Goal: Use online tool/utility: Utilize a website feature to perform a specific function

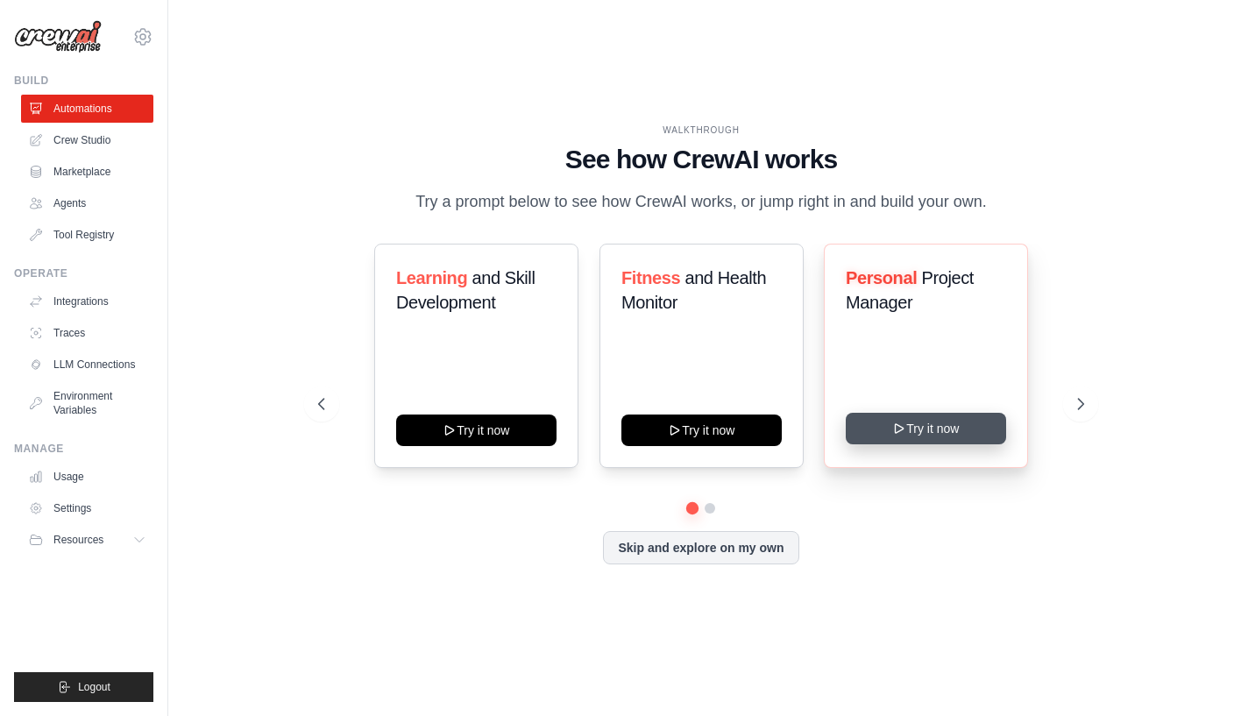
click at [972, 438] on button "Try it now" at bounding box center [926, 429] width 160 height 32
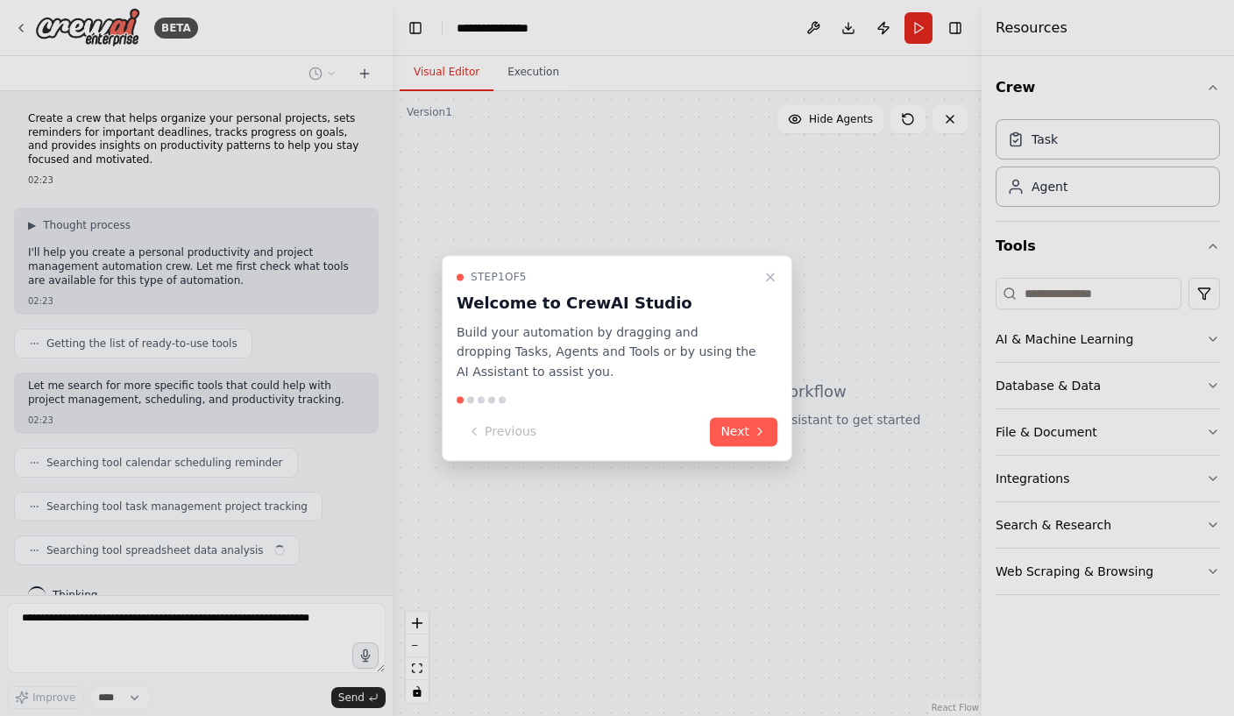
scroll to position [3, 0]
click at [755, 436] on icon at bounding box center [760, 432] width 14 height 14
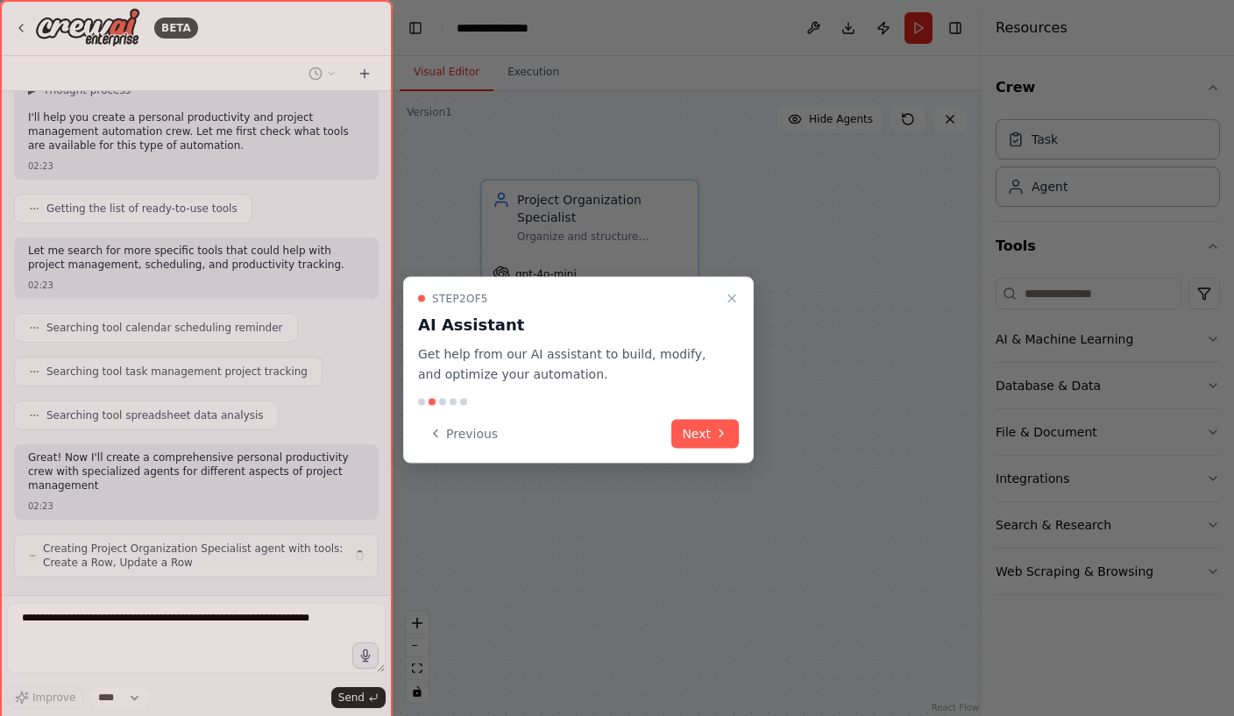
scroll to position [148, 0]
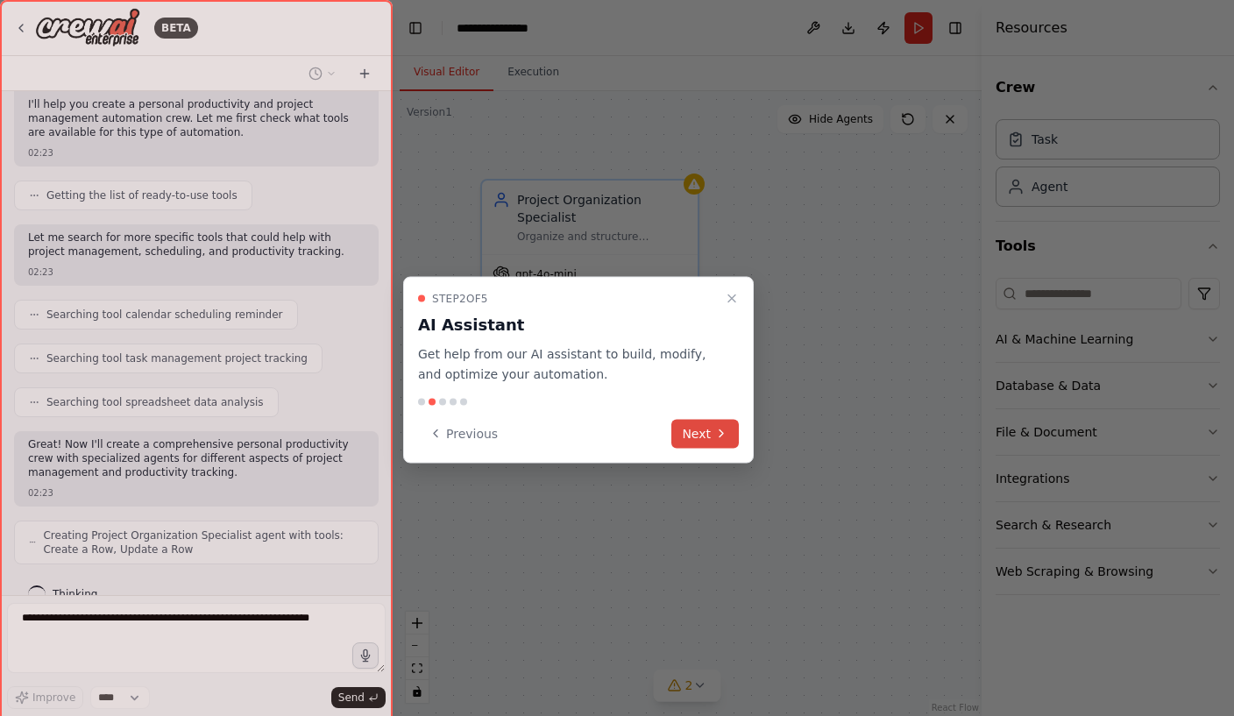
click at [720, 432] on icon at bounding box center [721, 434] width 14 height 14
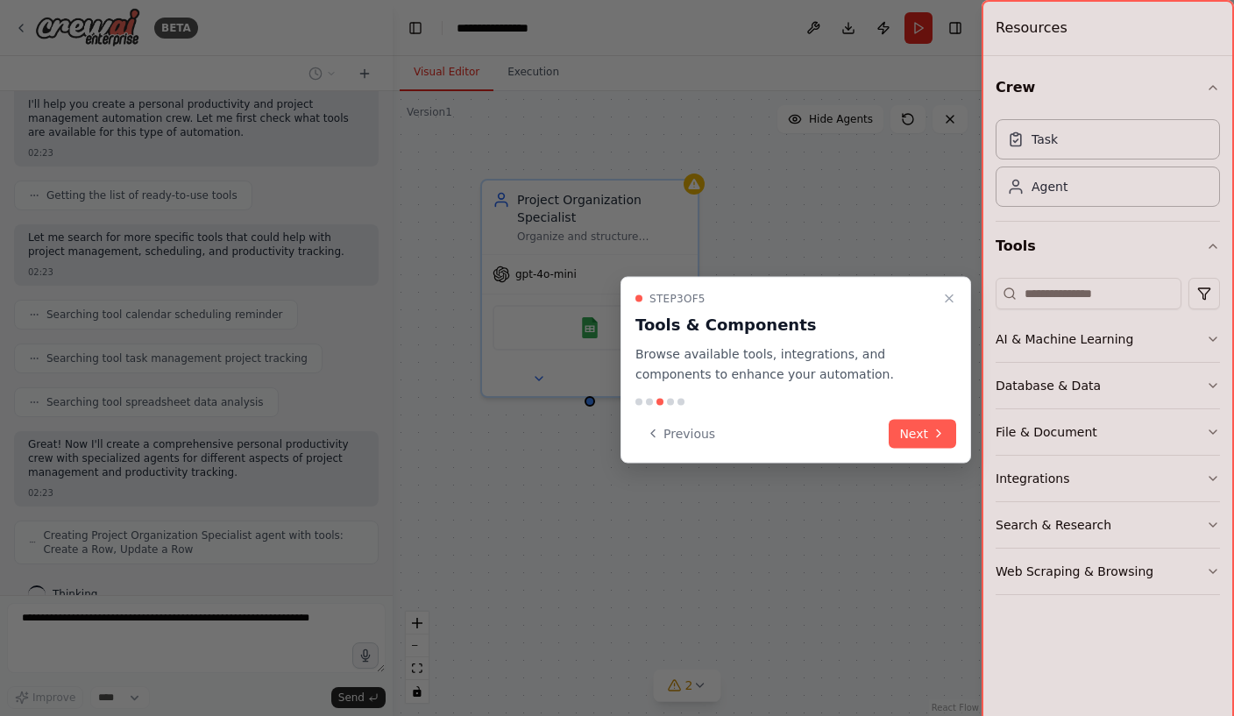
scroll to position [206, 0]
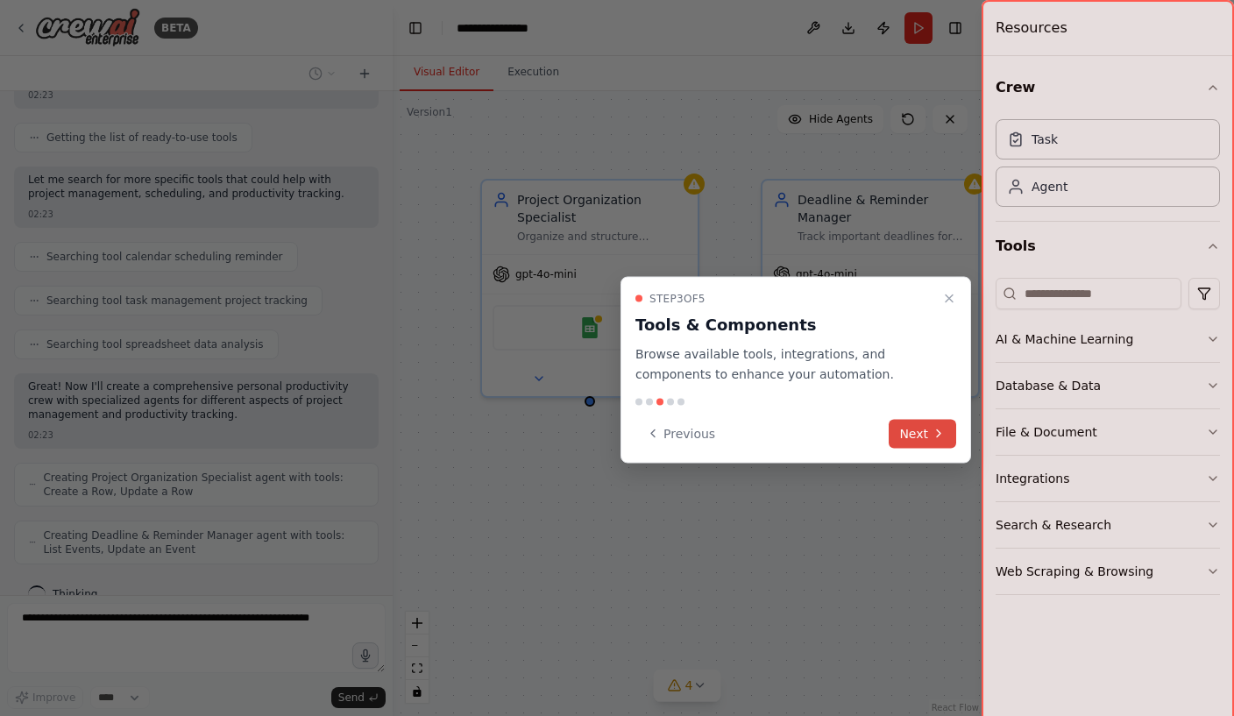
click at [934, 431] on icon at bounding box center [939, 434] width 14 height 14
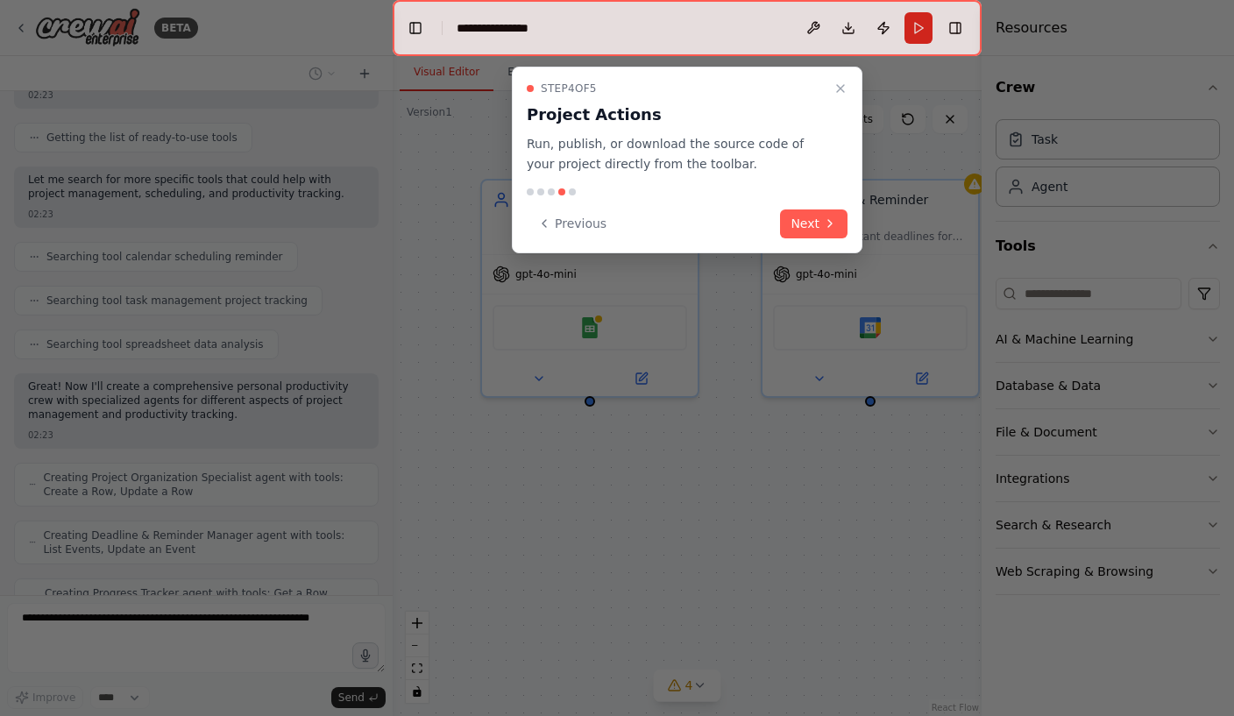
scroll to position [264, 0]
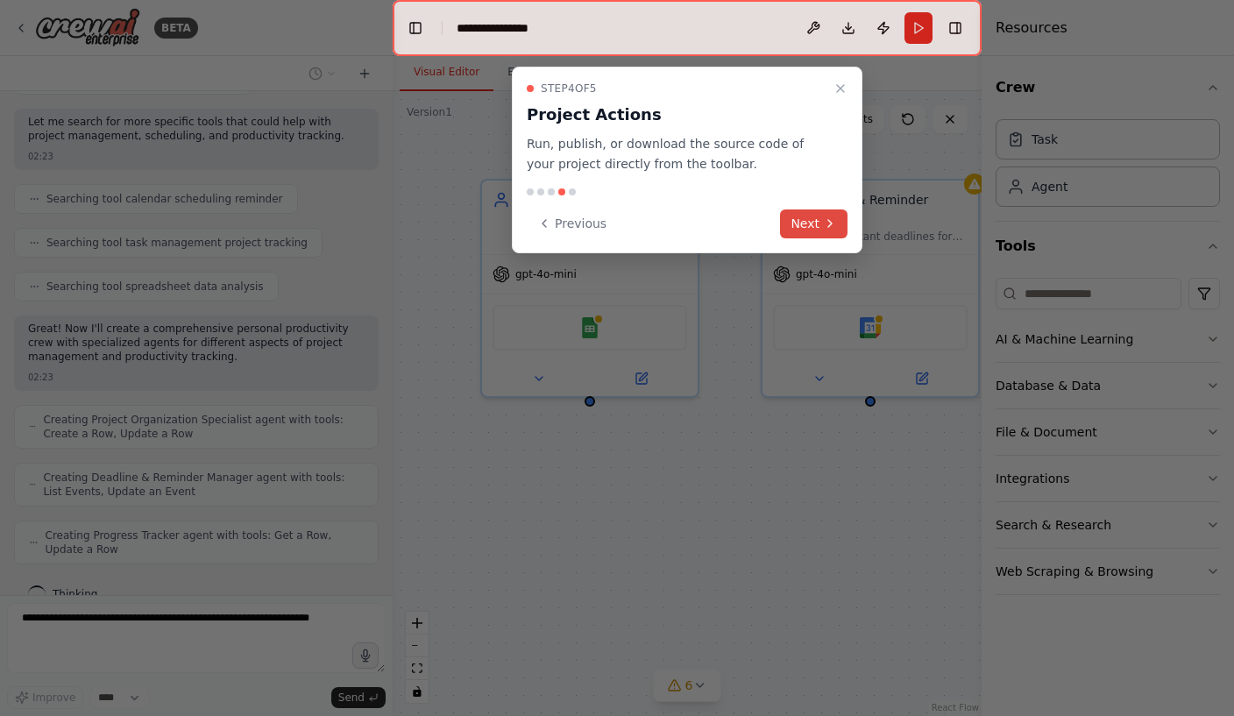
click at [836, 225] on icon at bounding box center [830, 223] width 14 height 14
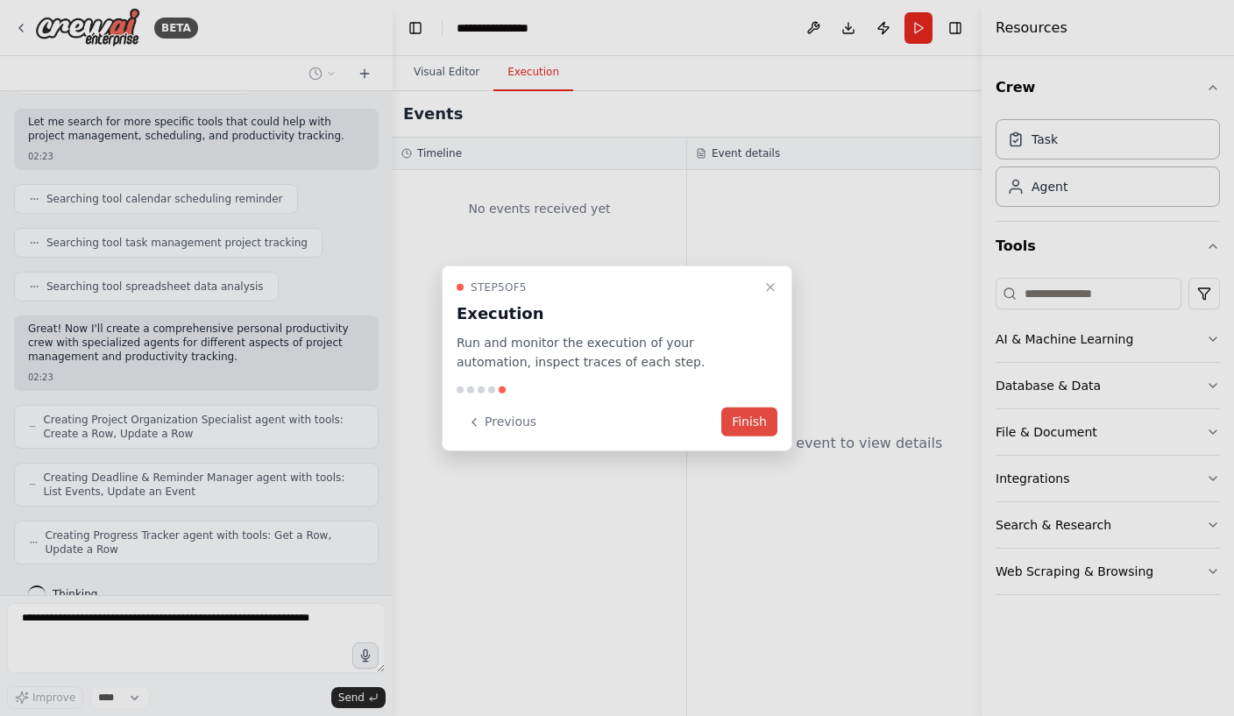
click at [767, 424] on button "Finish" at bounding box center [749, 422] width 56 height 29
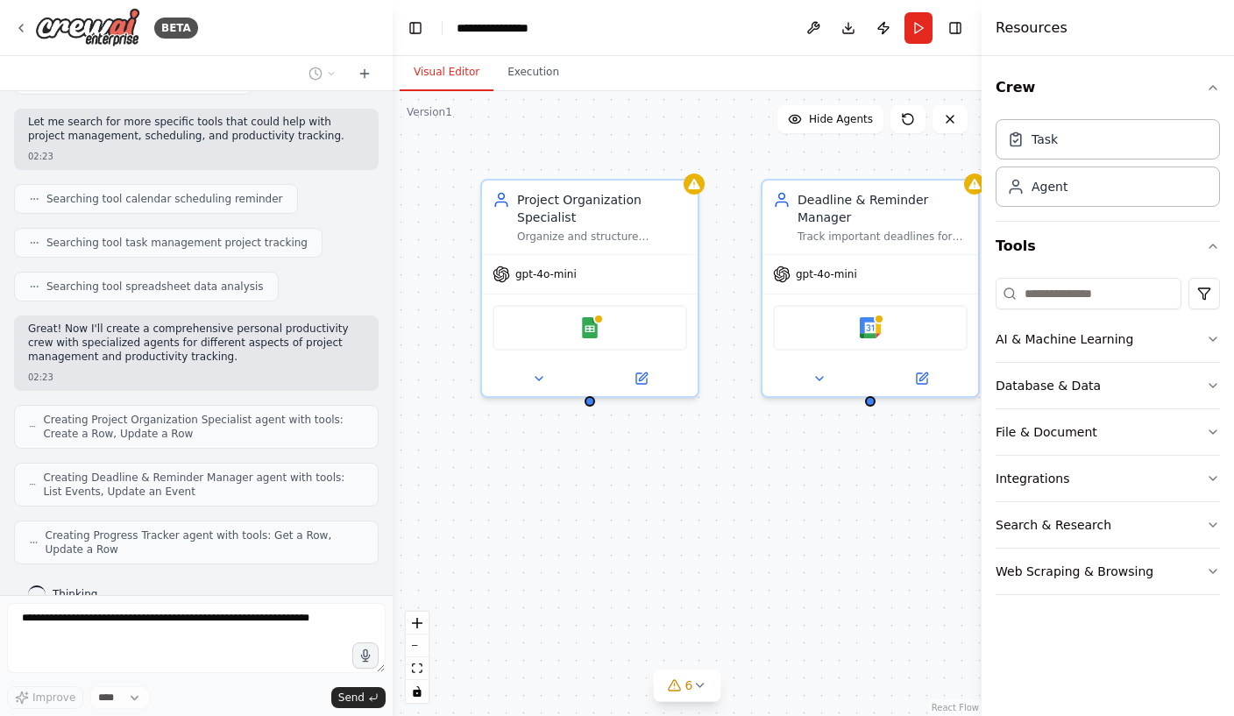
scroll to position [322, 0]
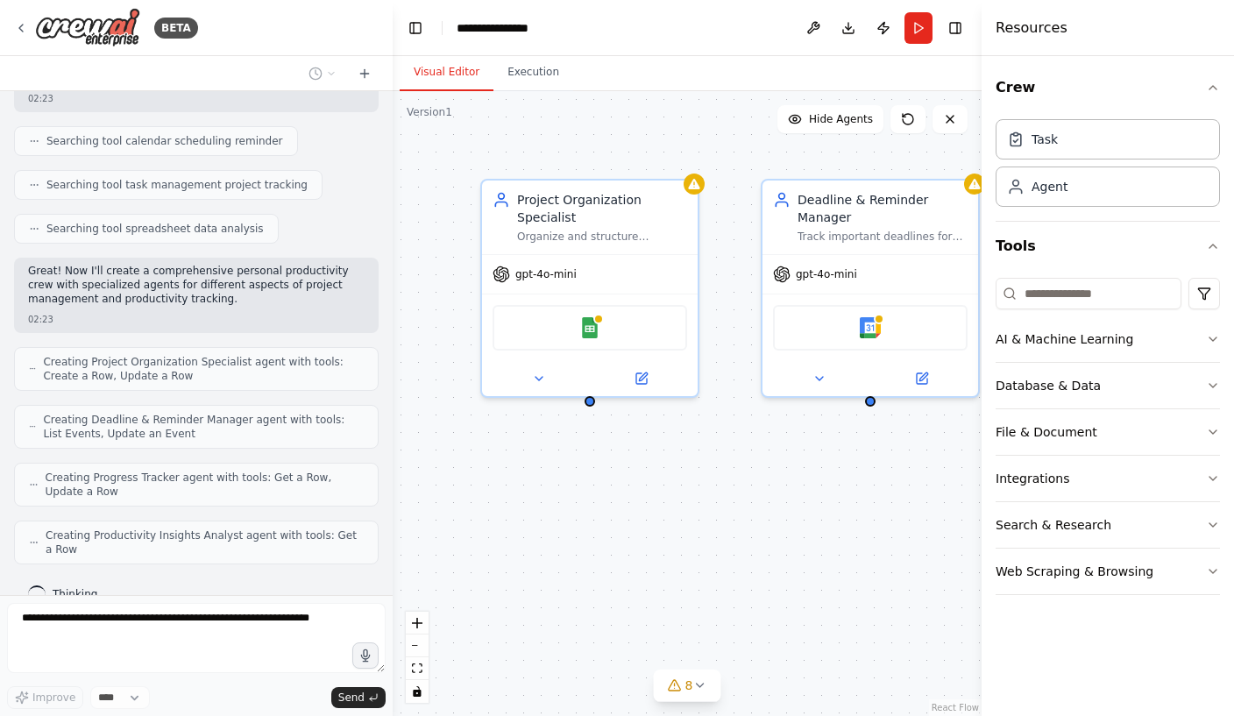
click at [932, 453] on div "Project Organization Specialist Organize and structure {user_name}'s personal p…" at bounding box center [687, 403] width 589 height 625
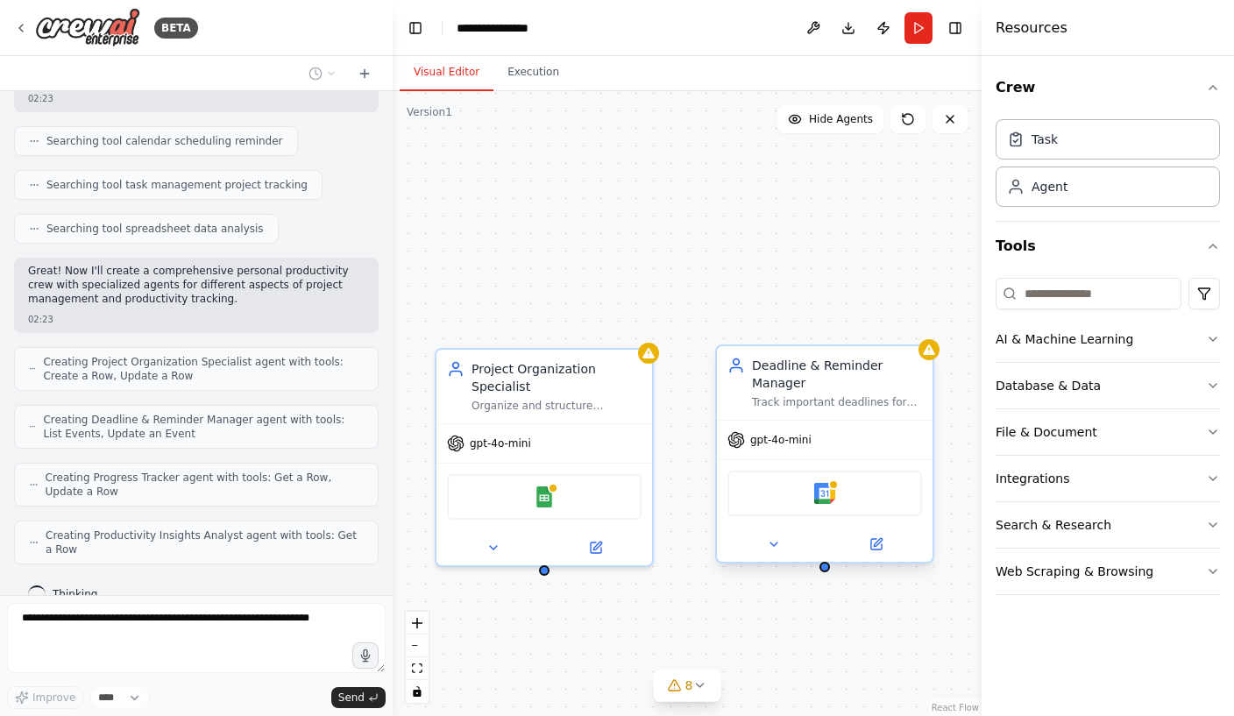
click at [843, 354] on div "Deadline & Reminder Manager Track important deadlines for {user_name}, set up t…" at bounding box center [825, 383] width 216 height 74
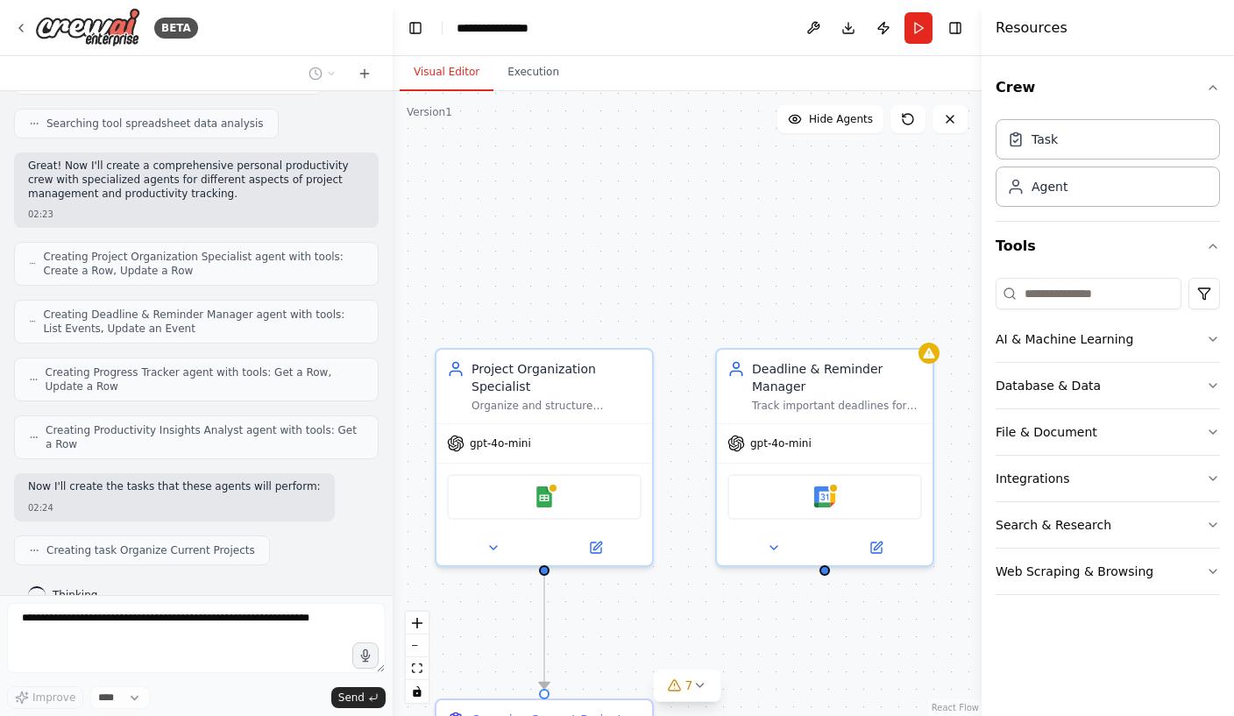
click at [937, 342] on div ".deletable-edge-delete-btn { width: 20px; height: 20px; border: 0px solid #ffff…" at bounding box center [687, 403] width 589 height 625
click at [599, 384] on div "Project Organization Specialist" at bounding box center [557, 374] width 170 height 35
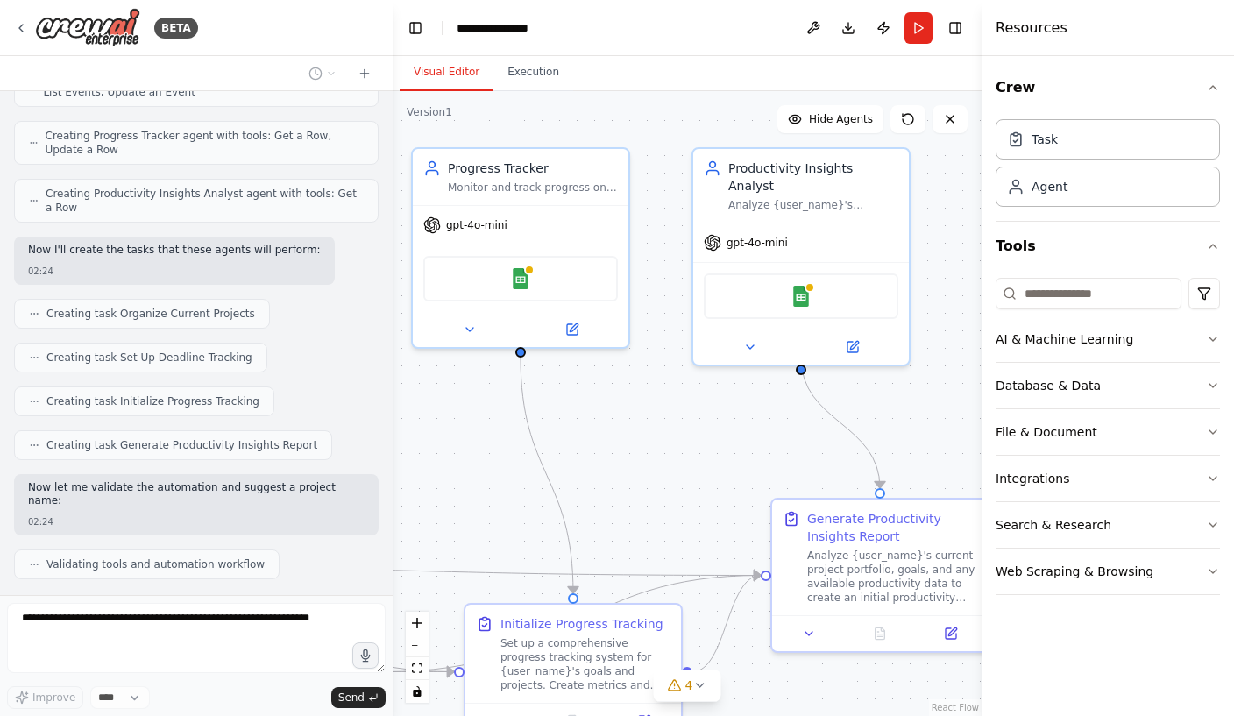
scroll to position [721, 0]
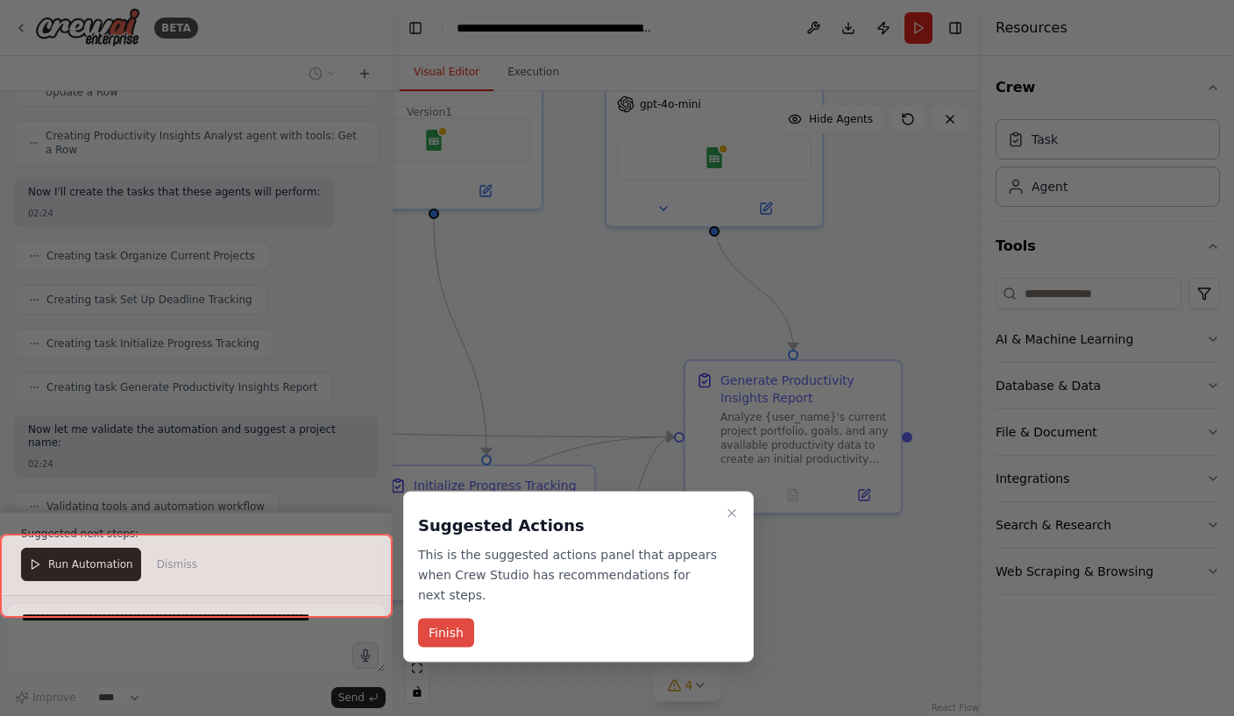
click at [450, 643] on button "Finish" at bounding box center [446, 633] width 56 height 29
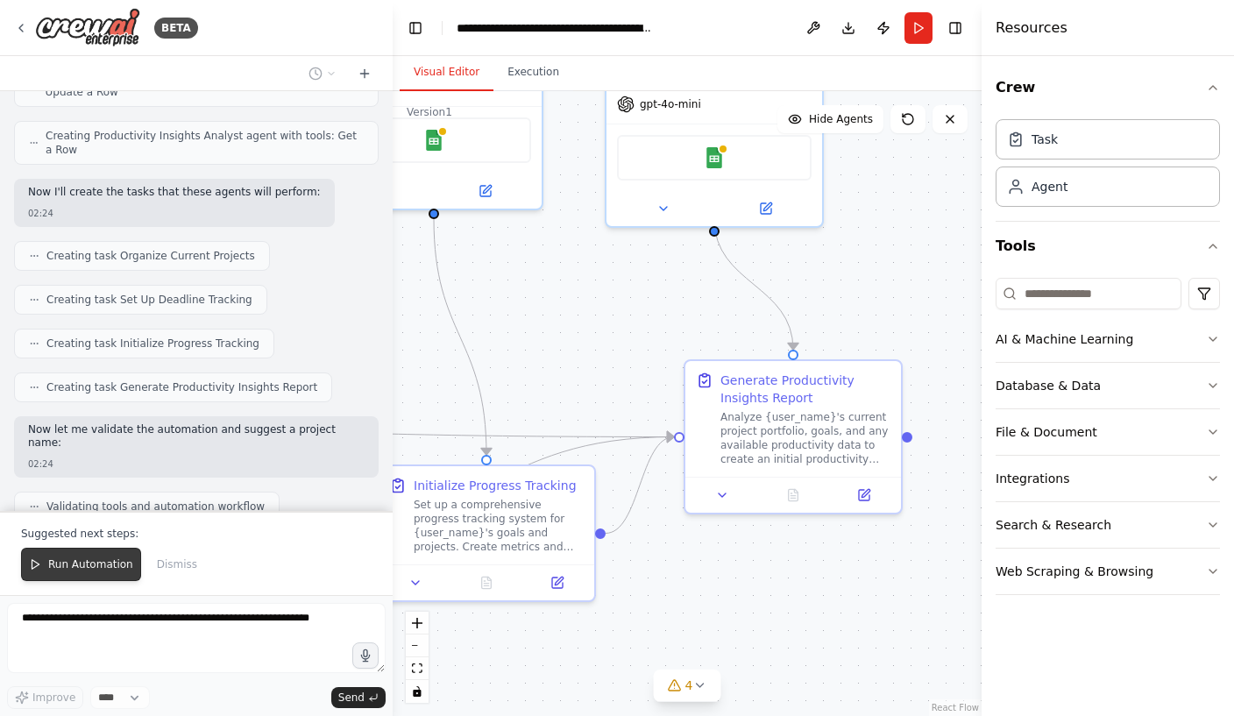
click at [108, 581] on button "Run Automation" at bounding box center [81, 564] width 120 height 33
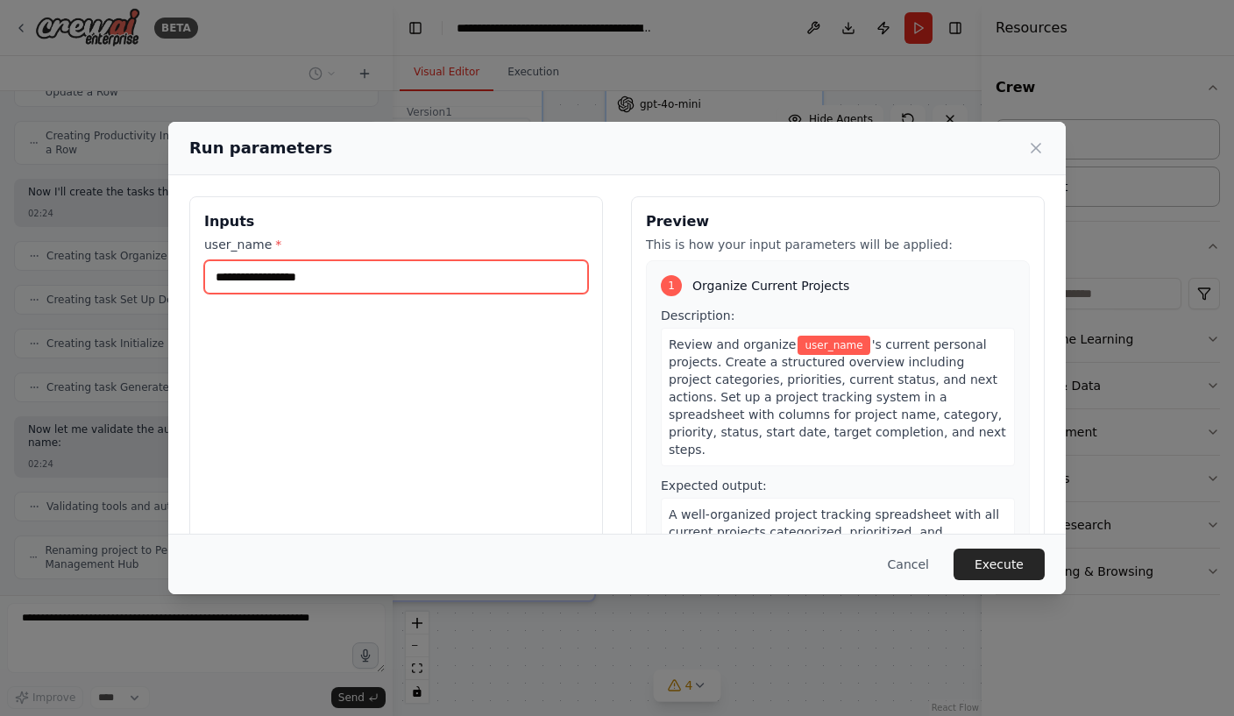
click at [477, 294] on input "user_name *" at bounding box center [396, 276] width 384 height 33
click at [485, 304] on div "Inputs user_name *" at bounding box center [396, 403] width 414 height 415
click at [516, 287] on input "user_name *" at bounding box center [396, 276] width 384 height 33
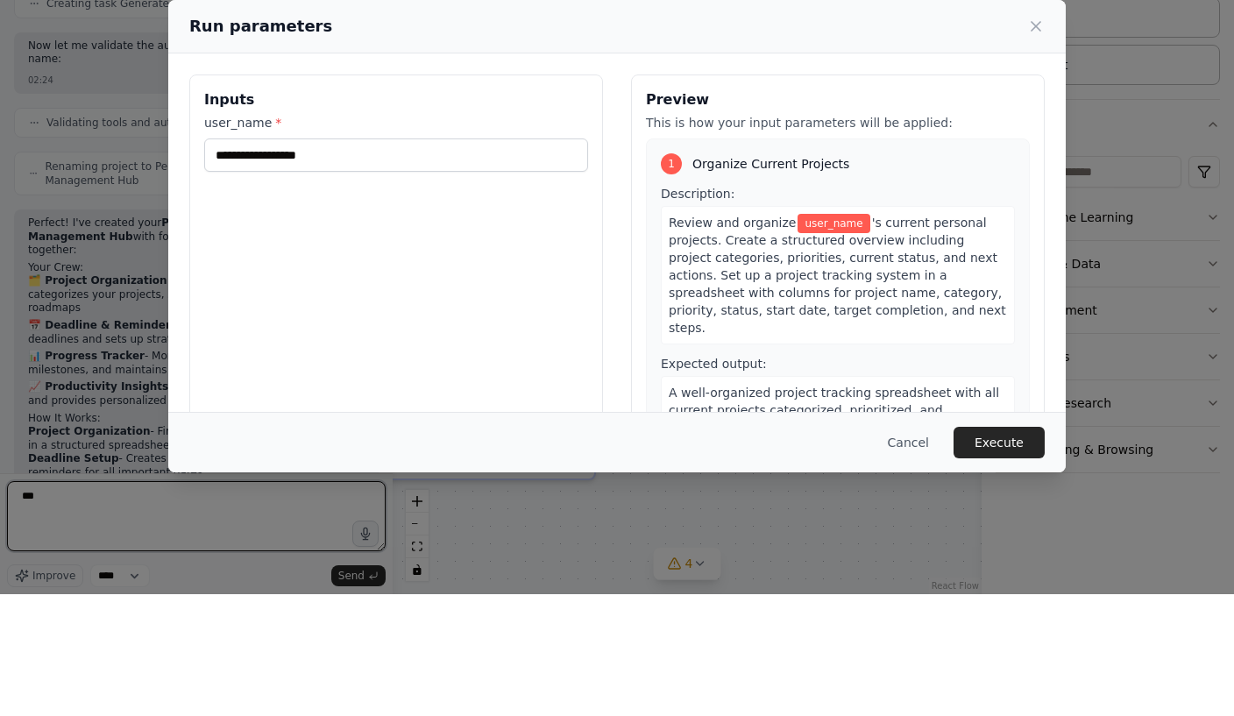
scroll to position [983, 0]
type textarea "***"
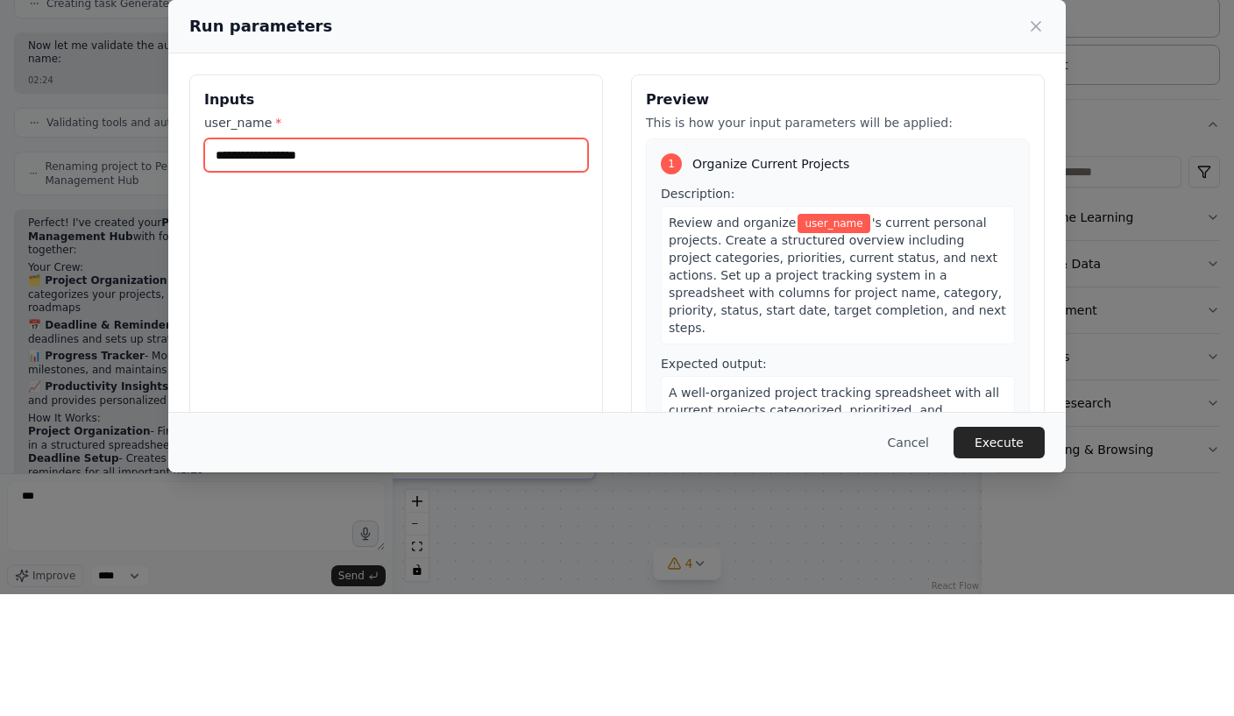
click at [415, 260] on input "user_name *" at bounding box center [396, 276] width 384 height 33
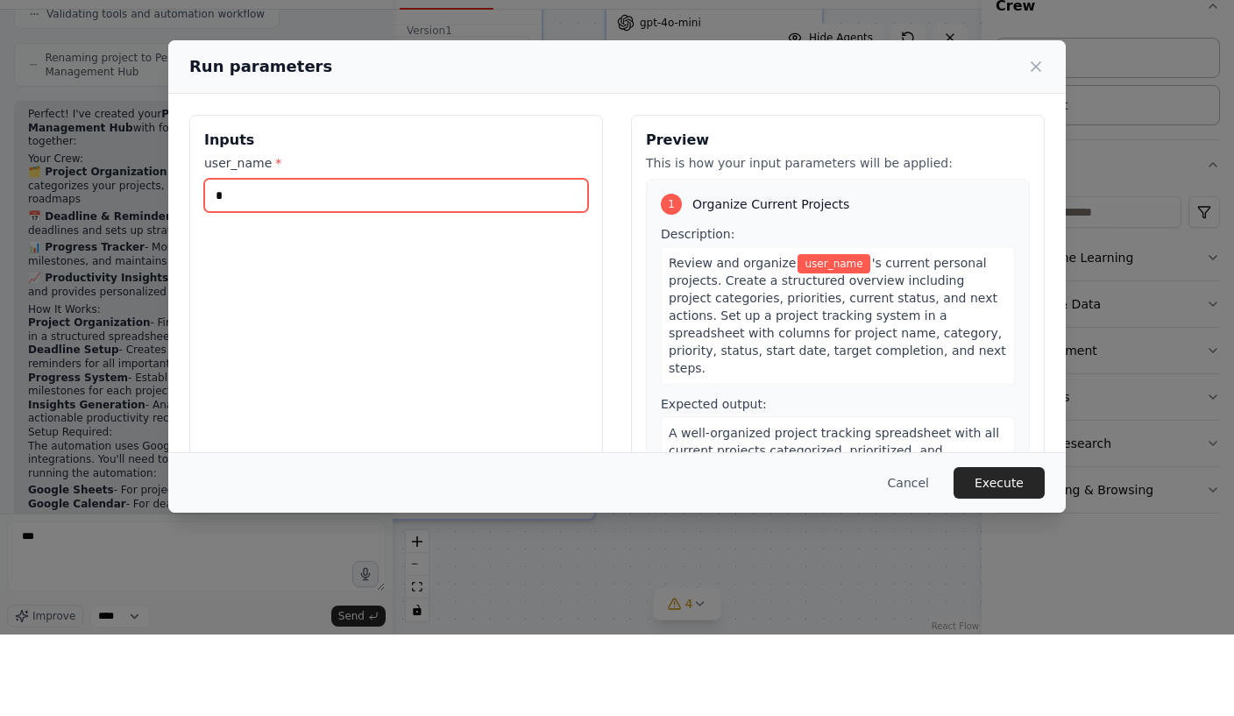
scroll to position [22, 0]
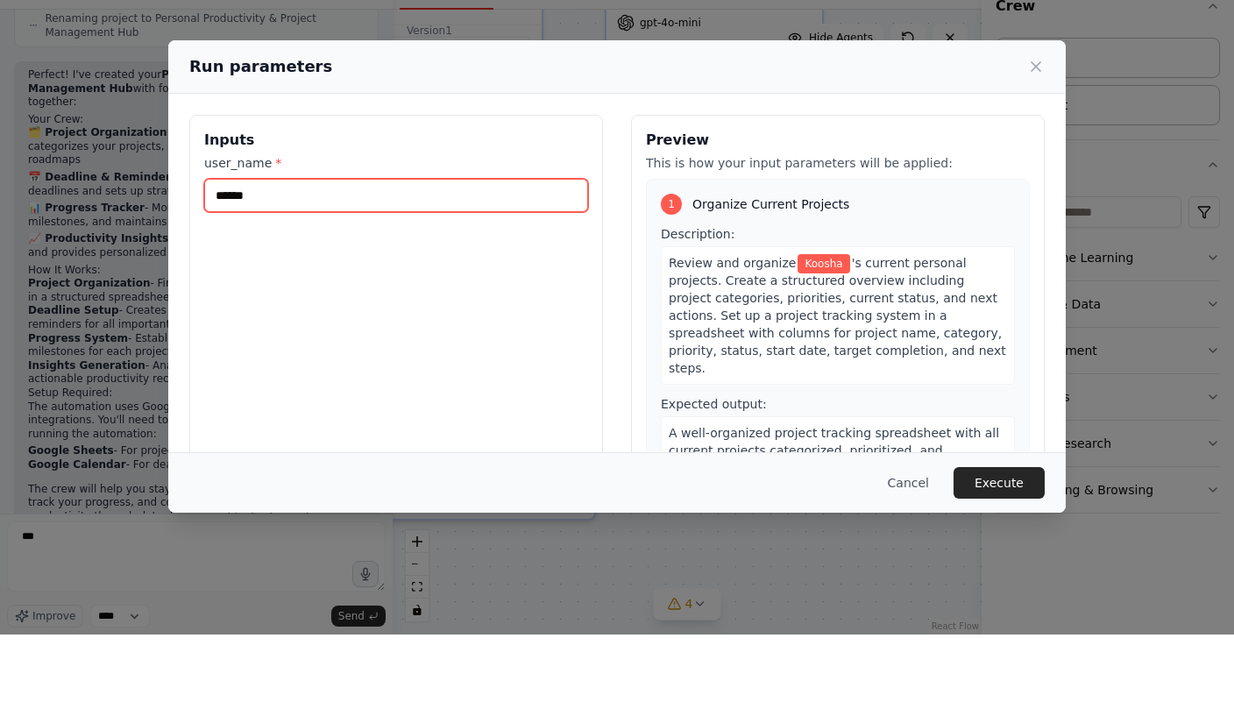
type input "*******"
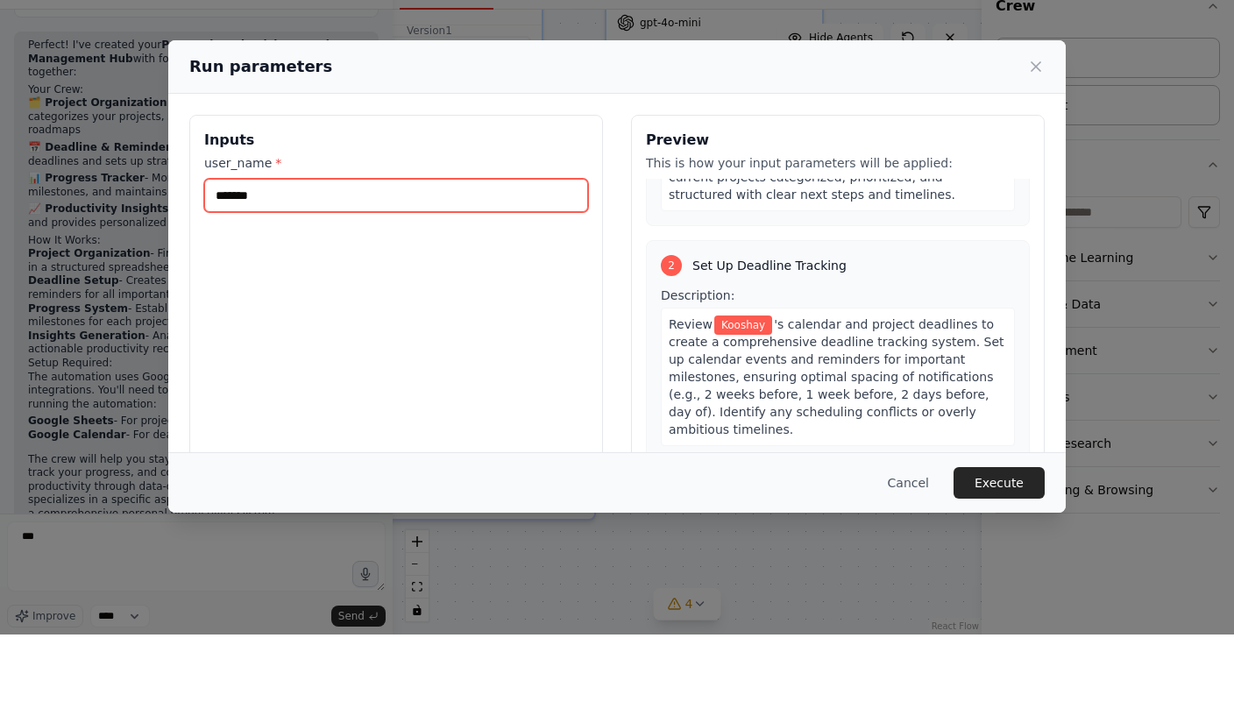
scroll to position [275, 0]
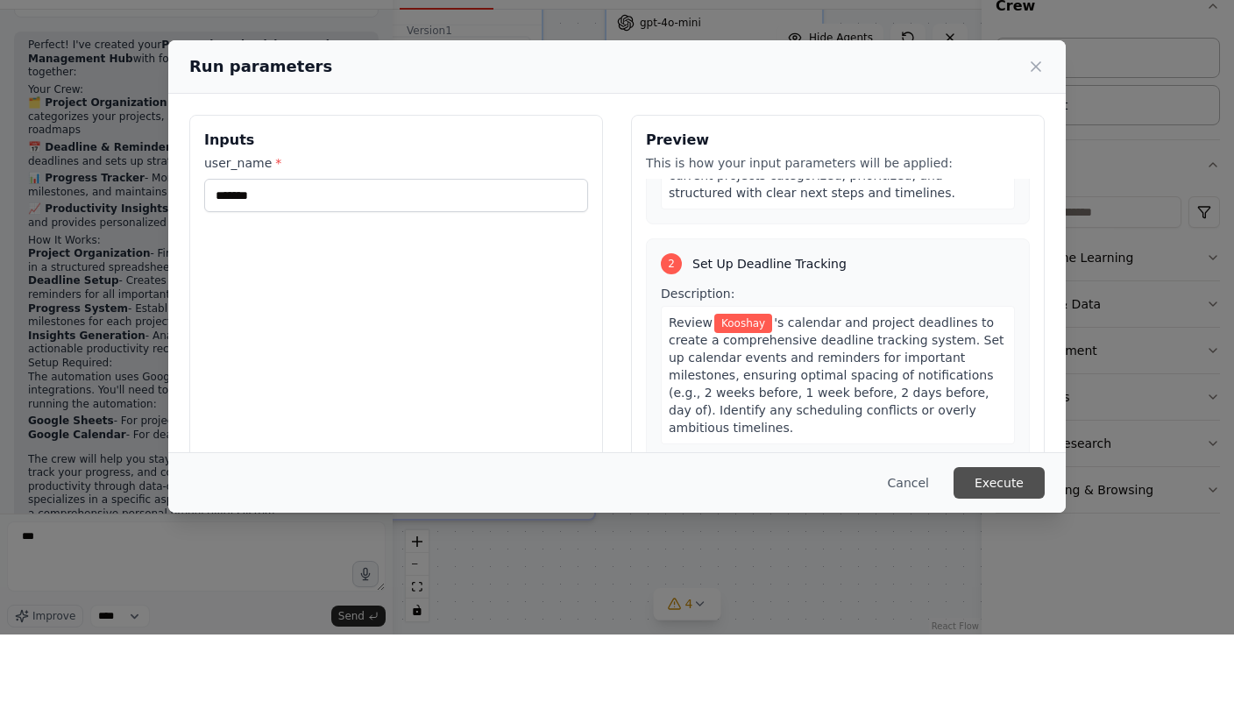
click at [1020, 549] on button "Execute" at bounding box center [999, 565] width 91 height 32
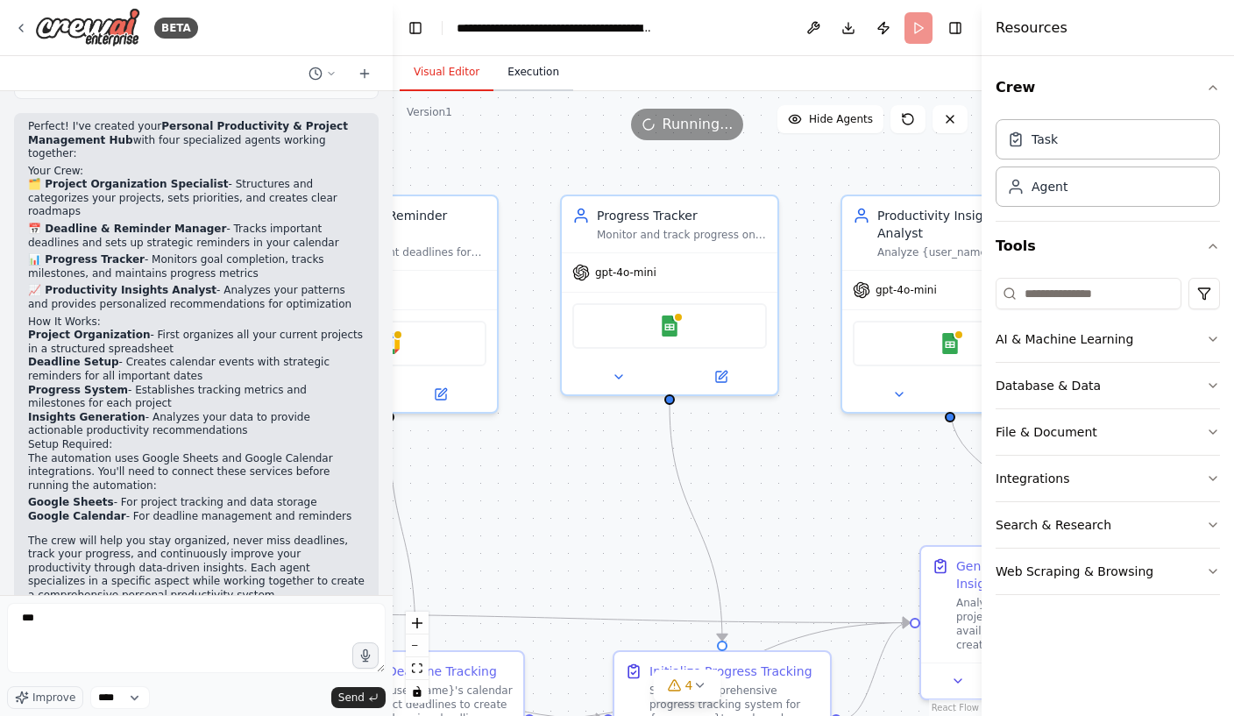
click at [544, 54] on button "Execution" at bounding box center [533, 72] width 80 height 37
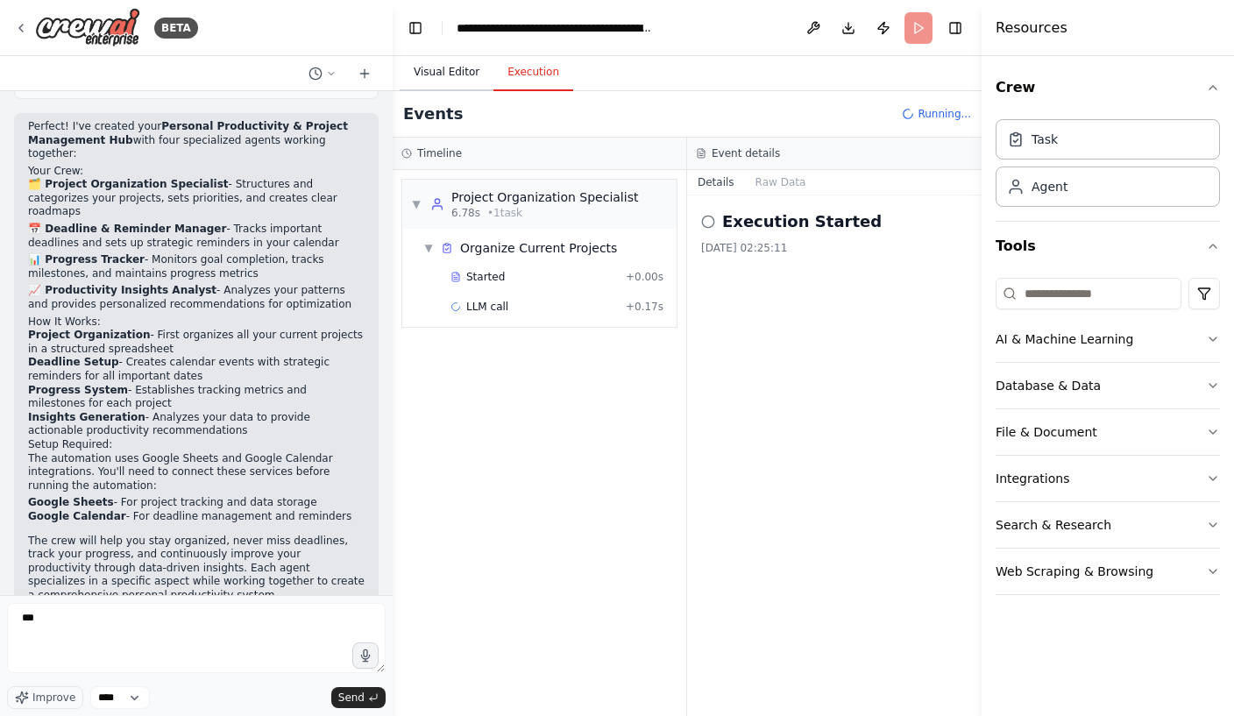
click at [448, 54] on button "Visual Editor" at bounding box center [447, 72] width 94 height 37
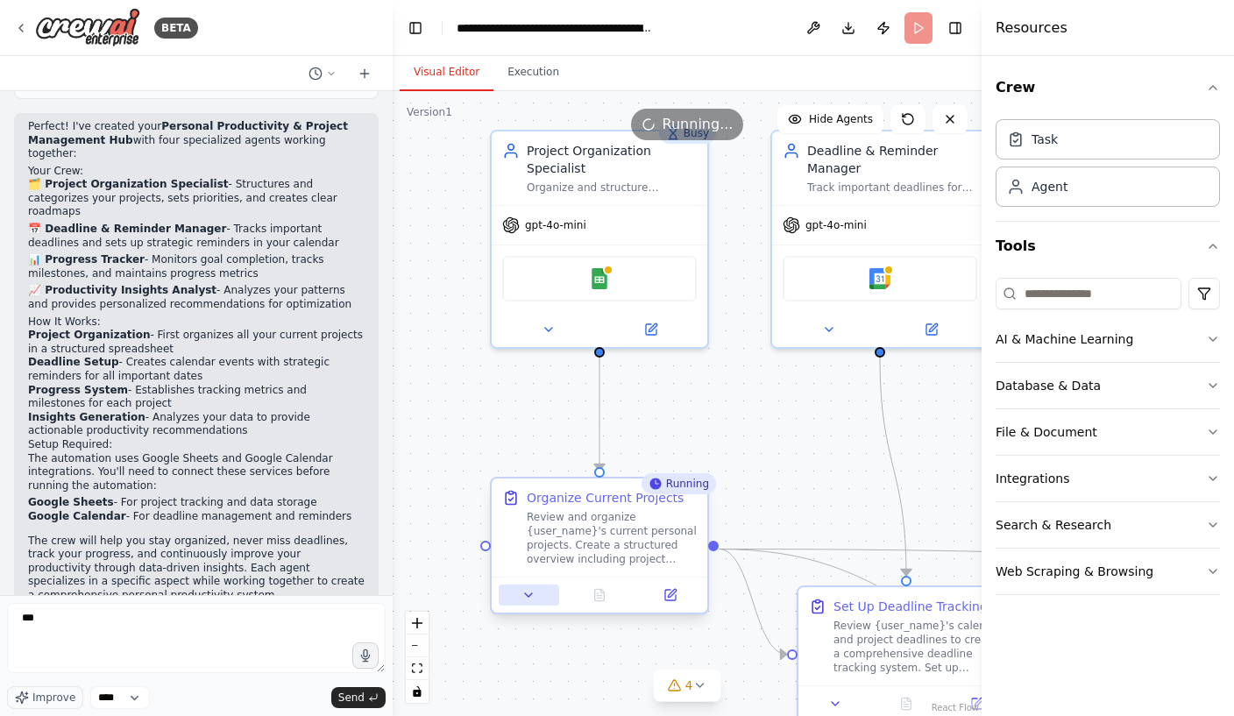
click at [540, 585] on button at bounding box center [529, 595] width 60 height 21
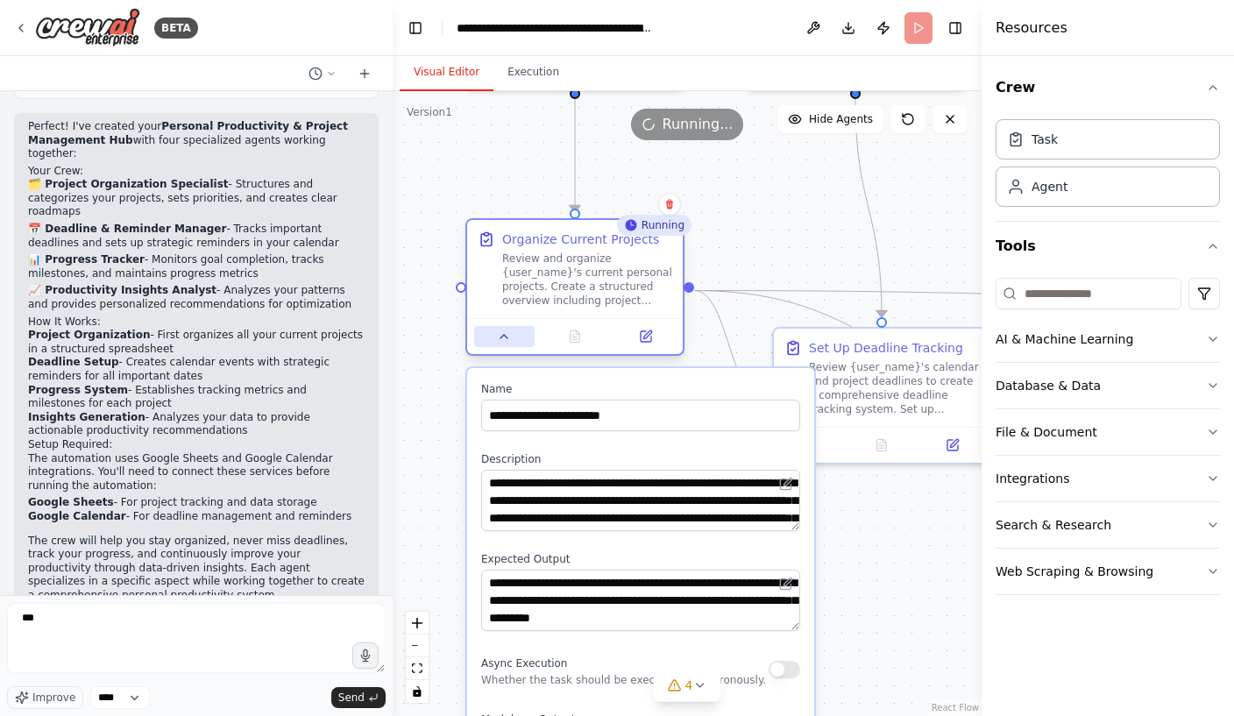
click at [506, 326] on button at bounding box center [504, 336] width 60 height 21
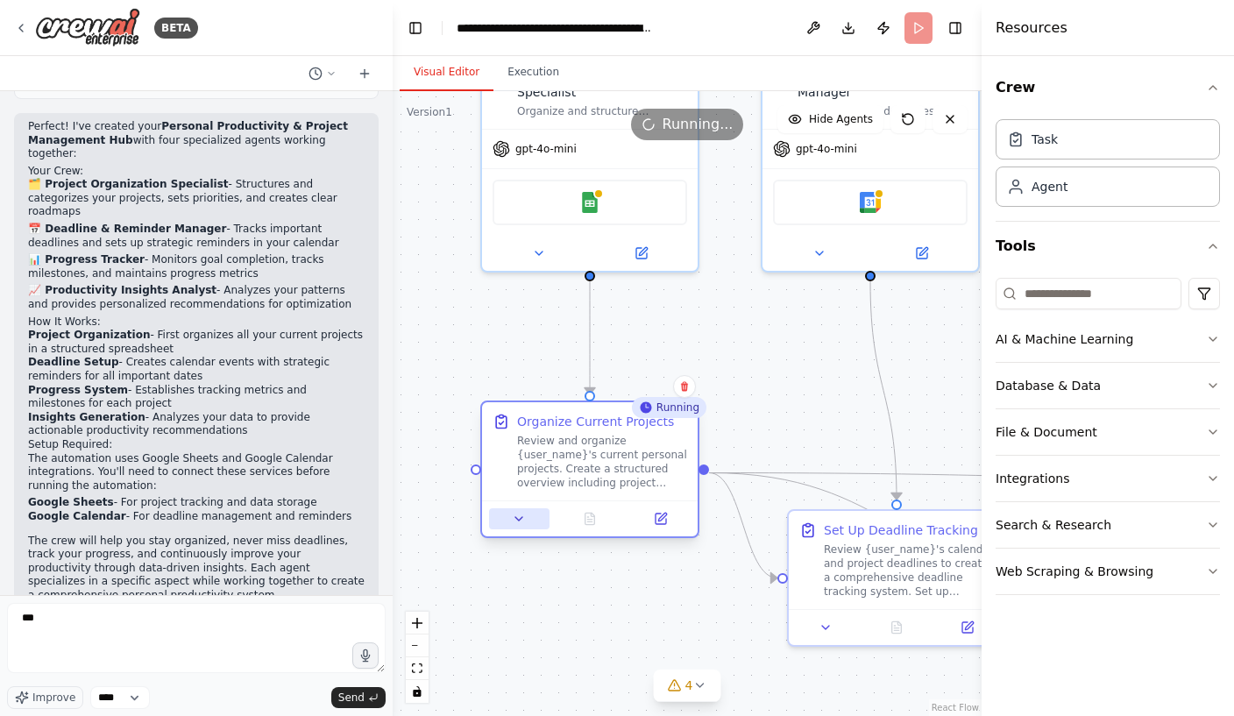
click at [532, 508] on button at bounding box center [519, 518] width 60 height 21
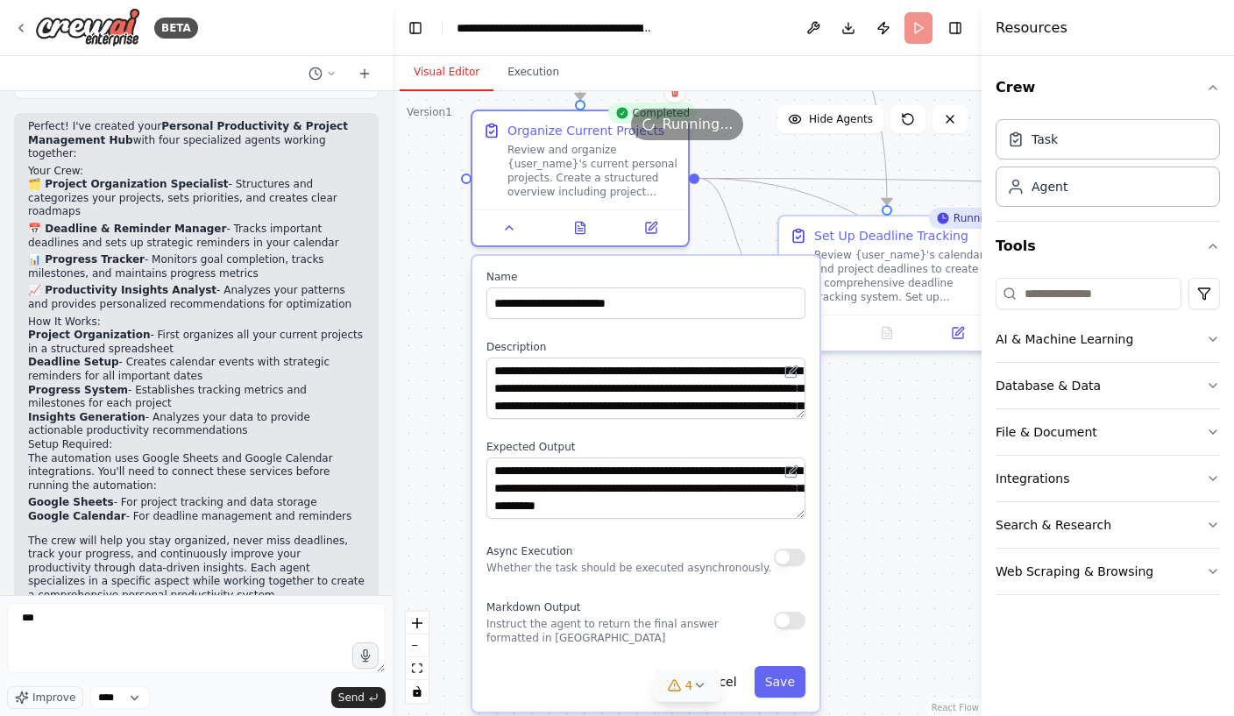
click at [699, 682] on icon at bounding box center [699, 685] width 14 height 14
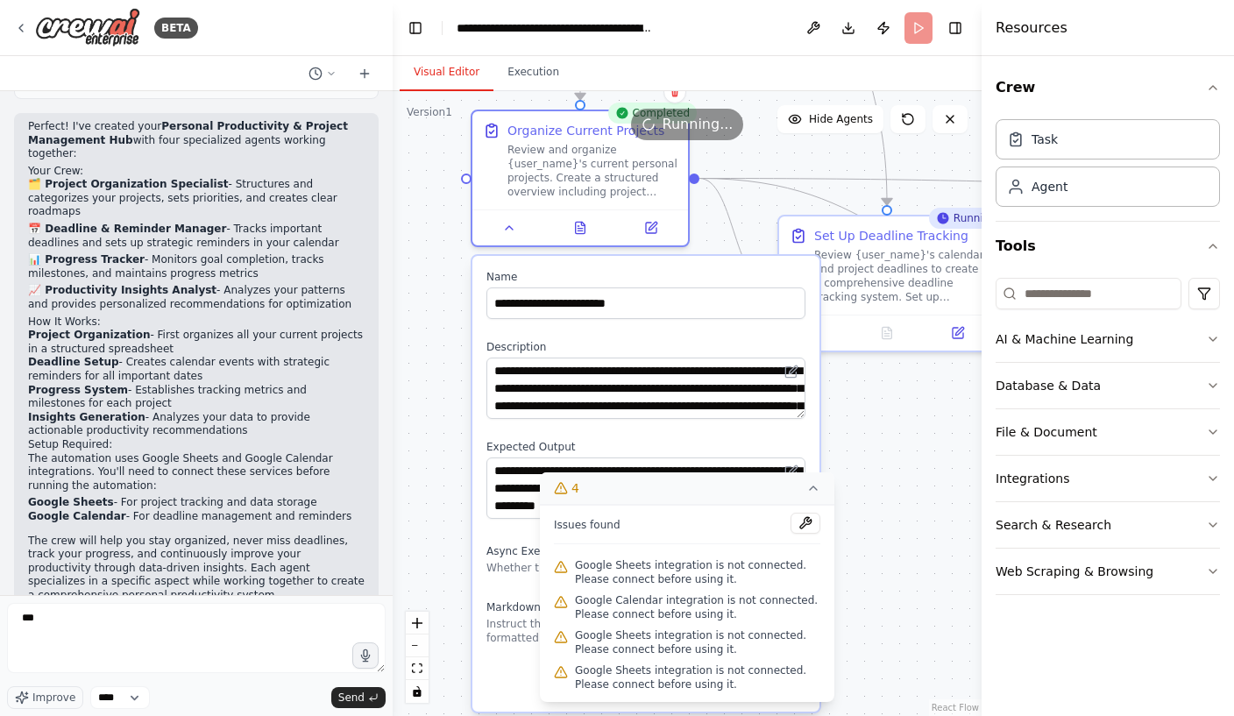
click at [755, 571] on span "Google Sheets integration is not connected. Please connect before using it." at bounding box center [697, 572] width 245 height 28
click at [819, 515] on button at bounding box center [806, 523] width 30 height 21
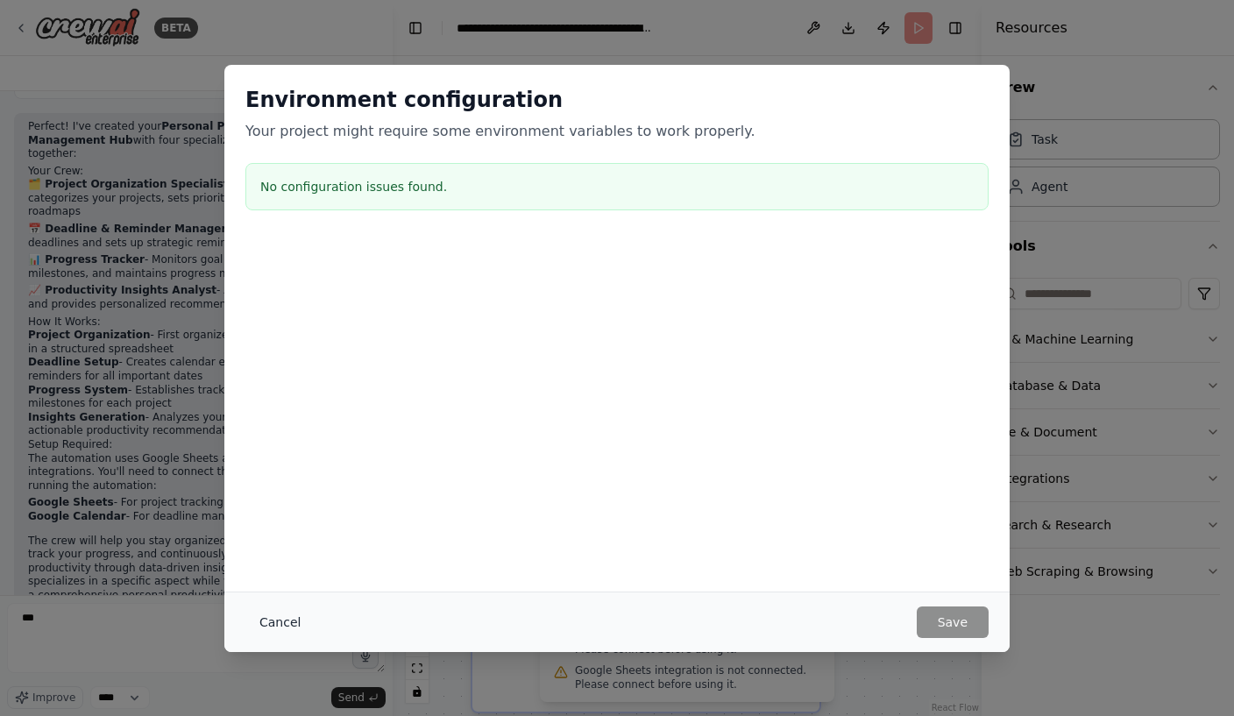
click at [295, 611] on button "Cancel" at bounding box center [279, 622] width 69 height 32
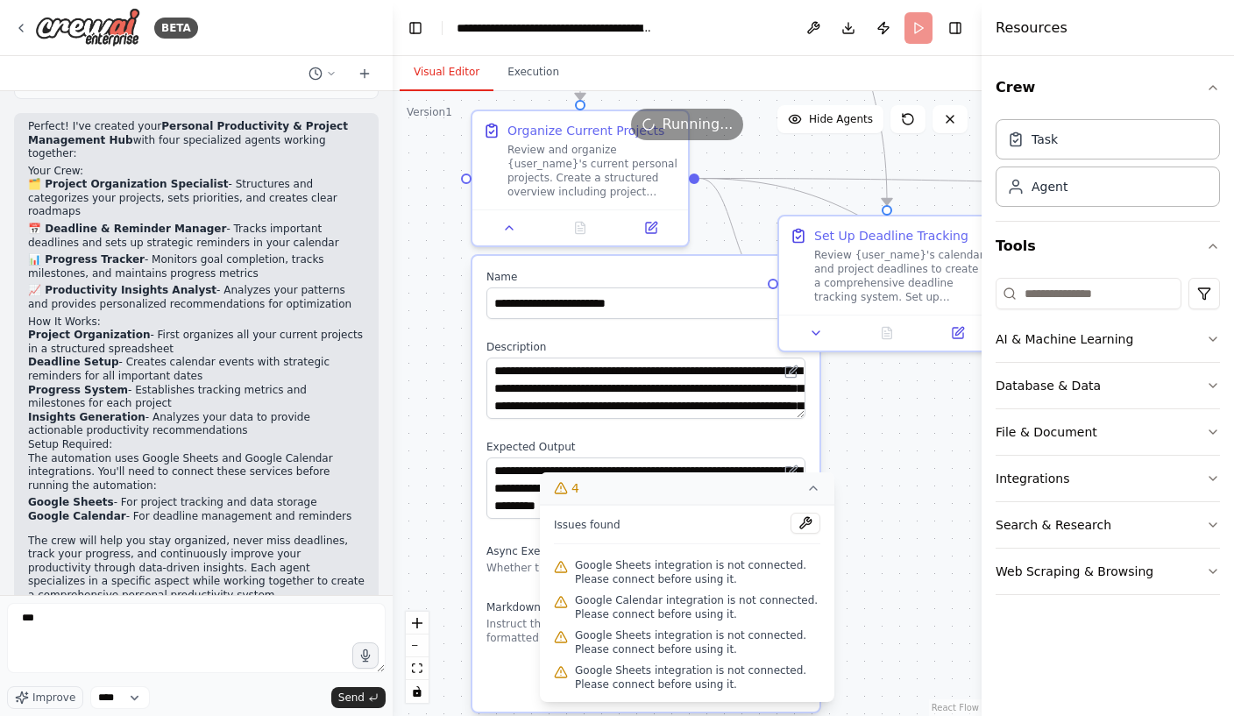
click at [718, 560] on span "Google Sheets integration is not connected. Please connect before using it." at bounding box center [697, 572] width 245 height 28
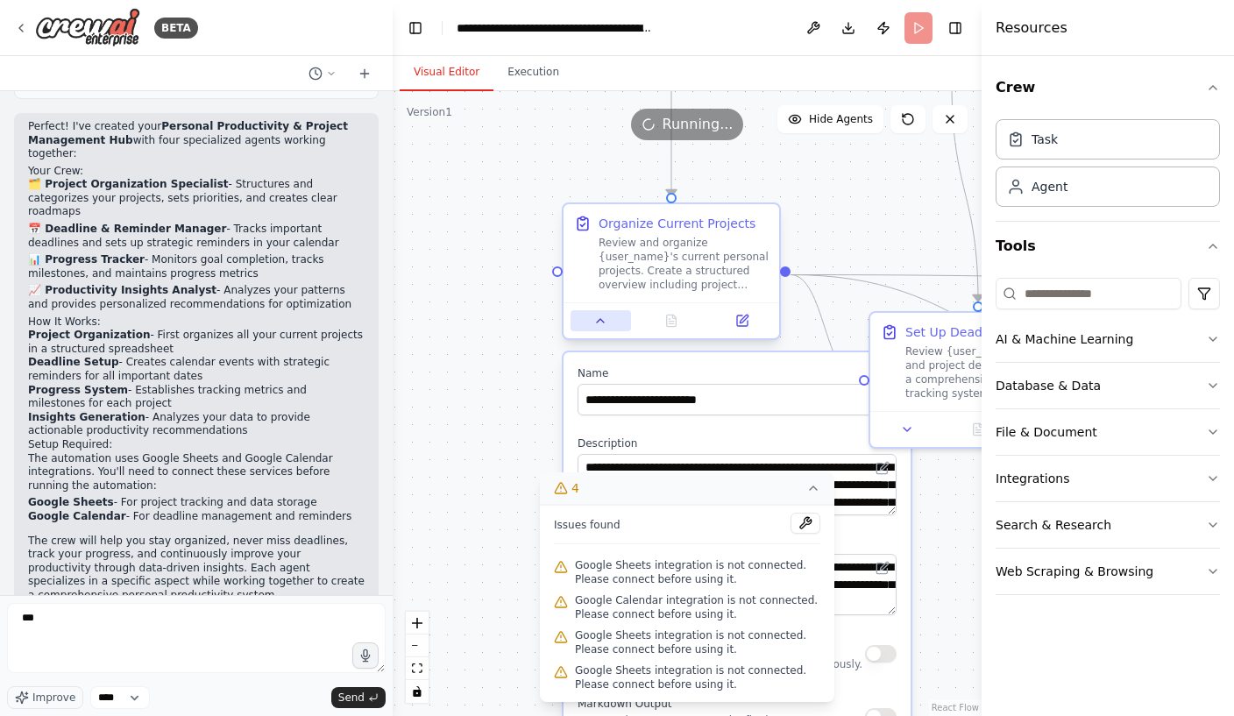
click at [596, 314] on icon at bounding box center [600, 321] width 14 height 14
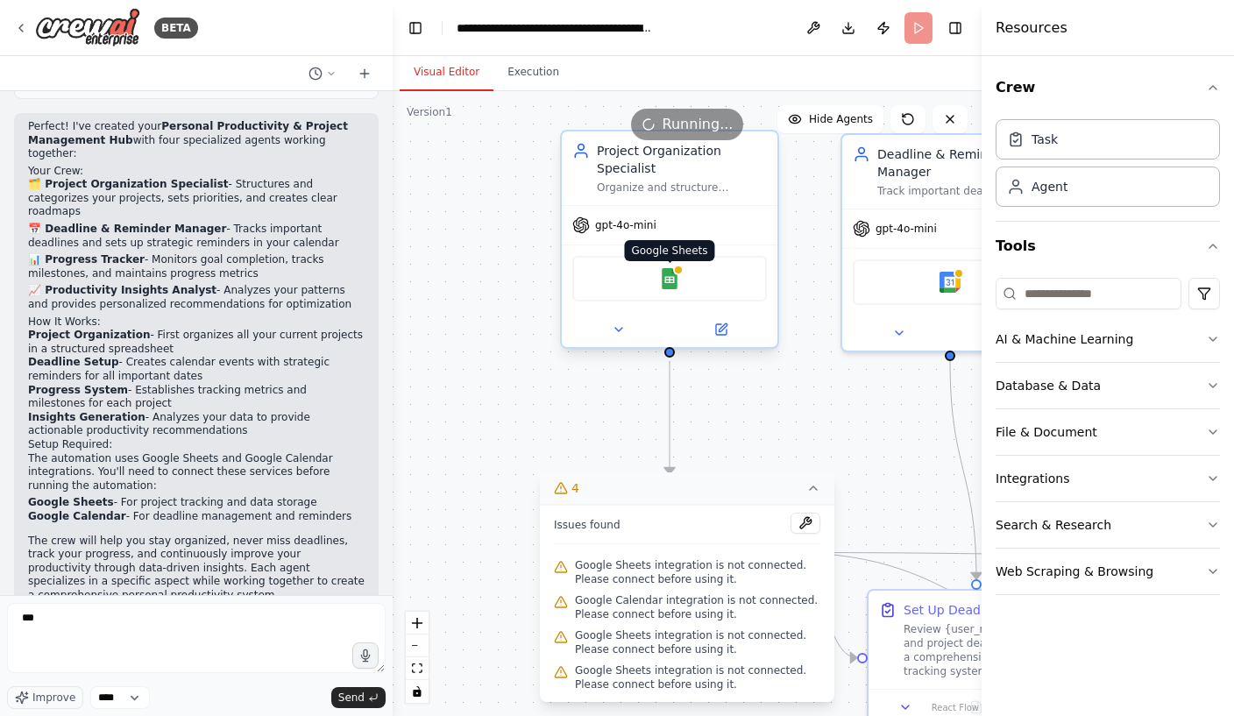
click at [672, 268] on img at bounding box center [669, 278] width 21 height 21
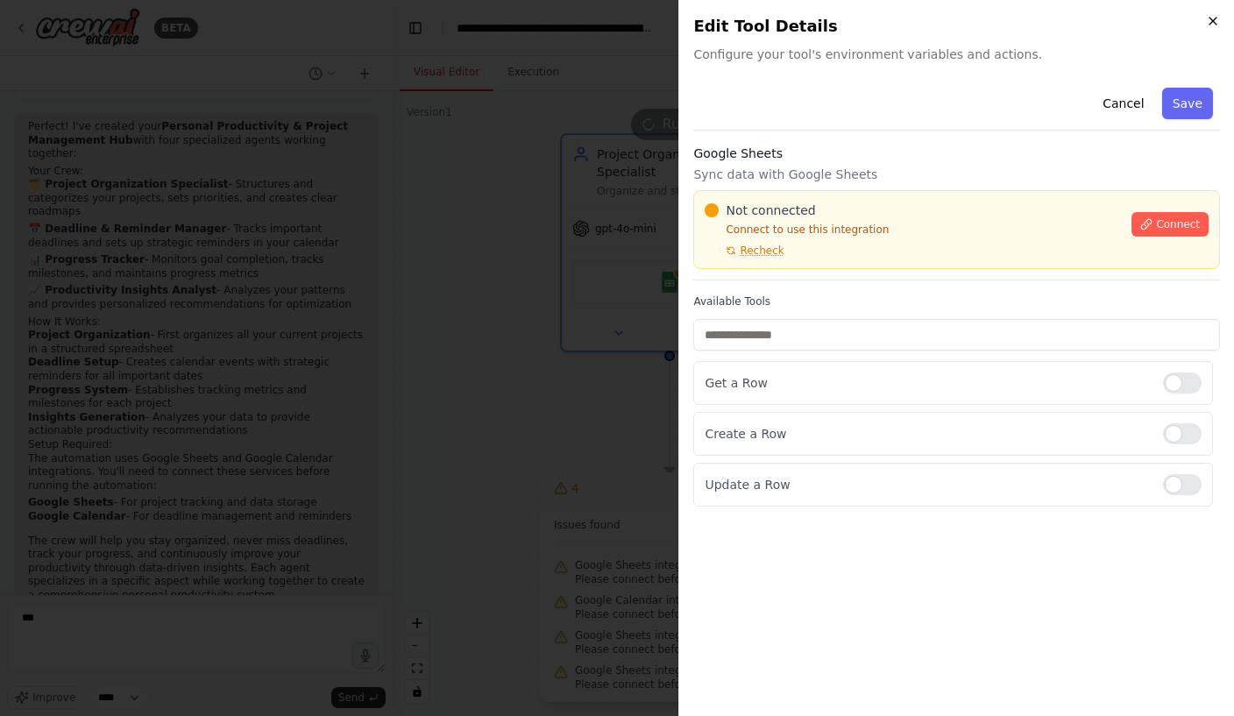
click at [1211, 22] on icon "button" at bounding box center [1213, 21] width 14 height 14
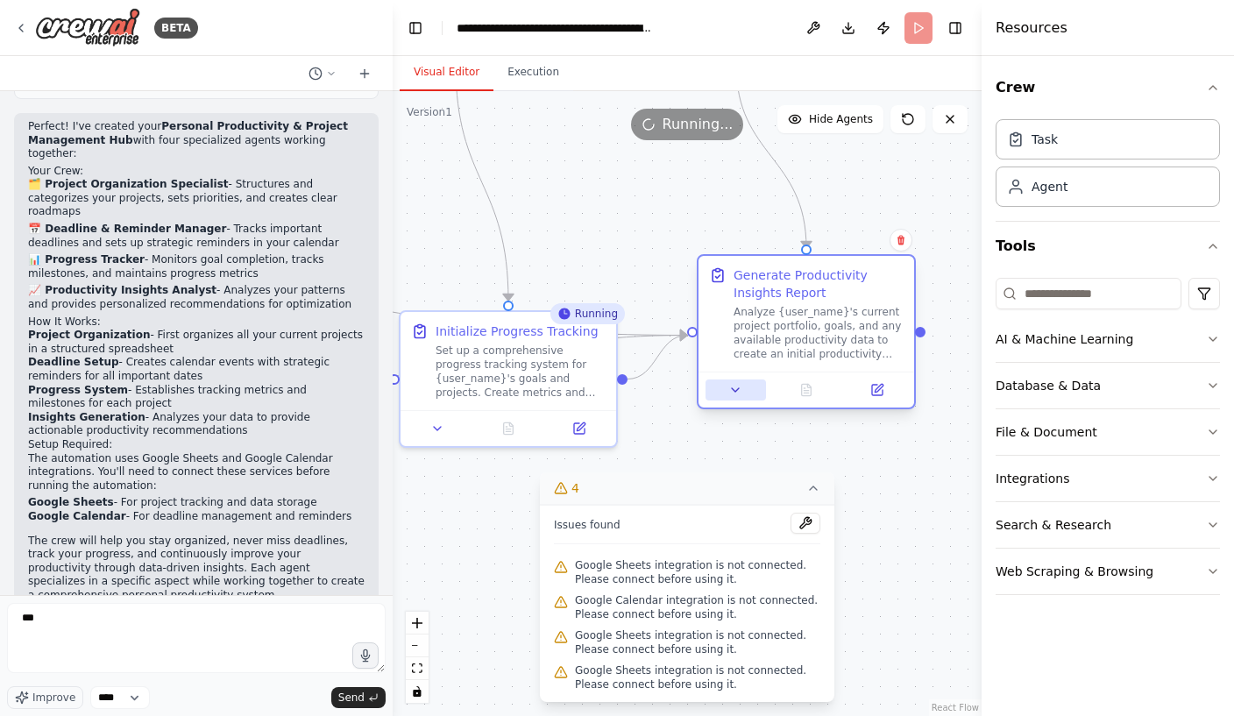
click at [740, 383] on icon at bounding box center [735, 390] width 14 height 14
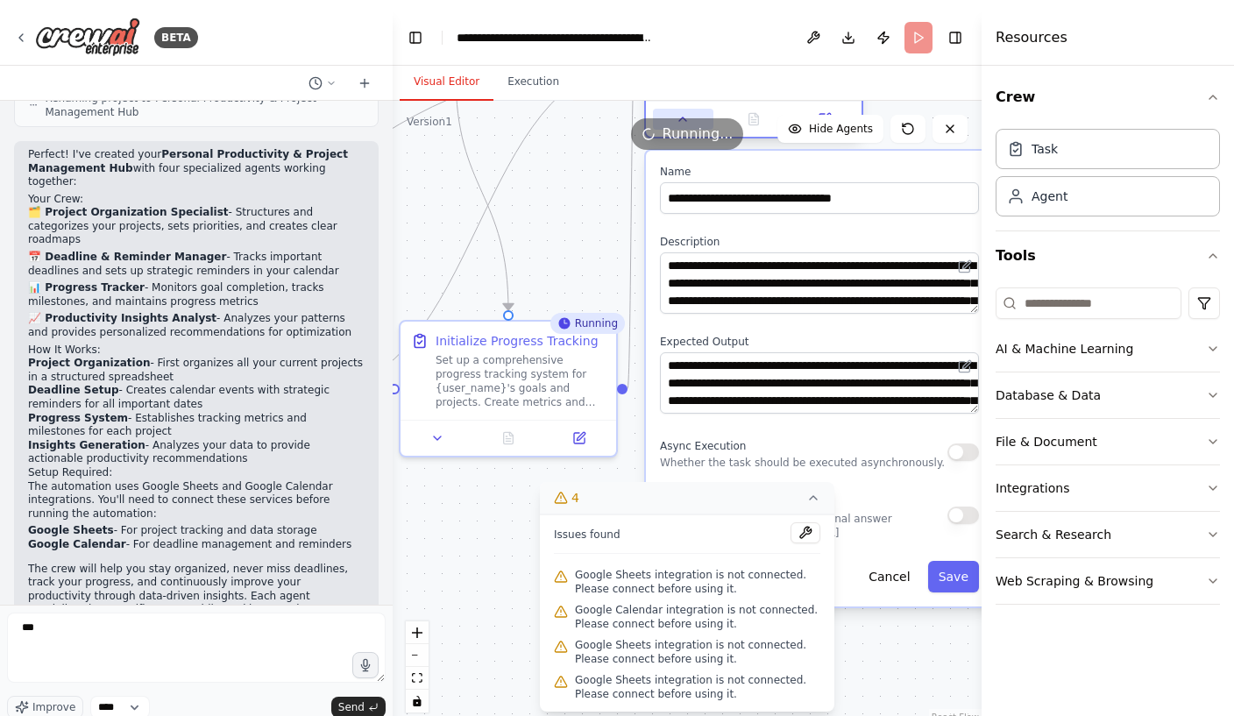
scroll to position [1180, 0]
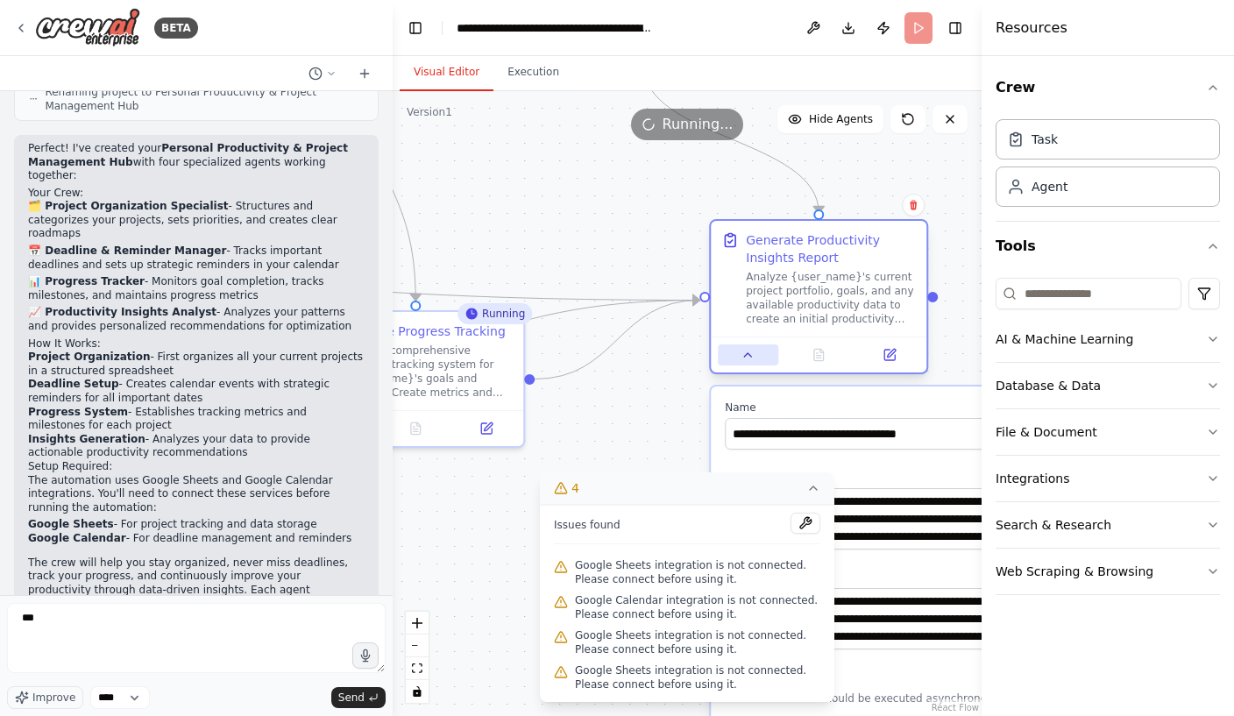
click at [757, 346] on button at bounding box center [748, 354] width 60 height 21
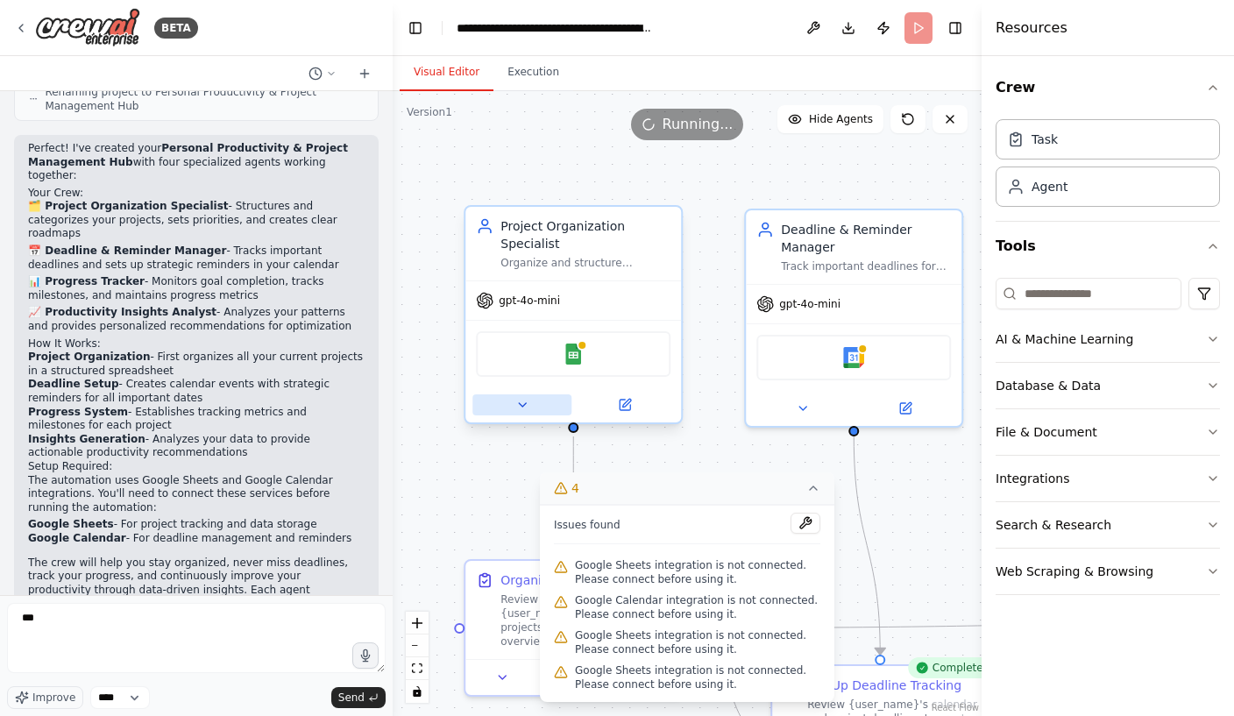
click at [525, 401] on icon at bounding box center [522, 405] width 14 height 14
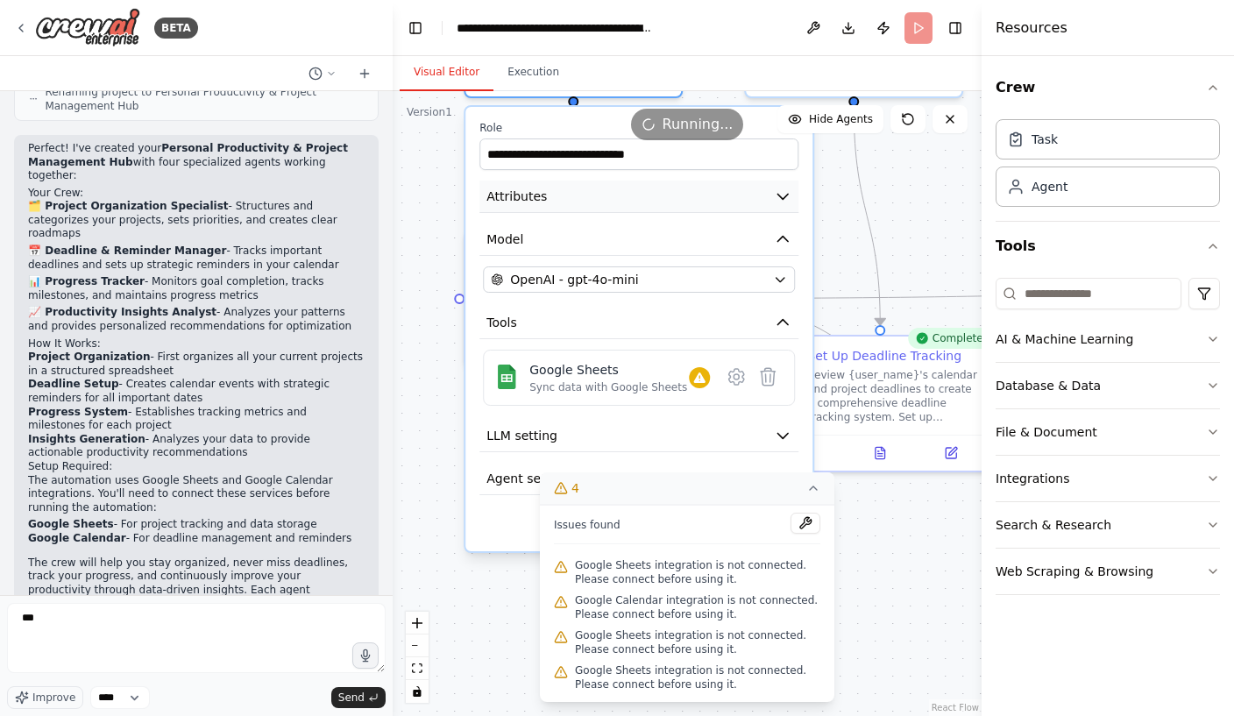
click at [796, 197] on button "Attributes" at bounding box center [638, 197] width 319 height 32
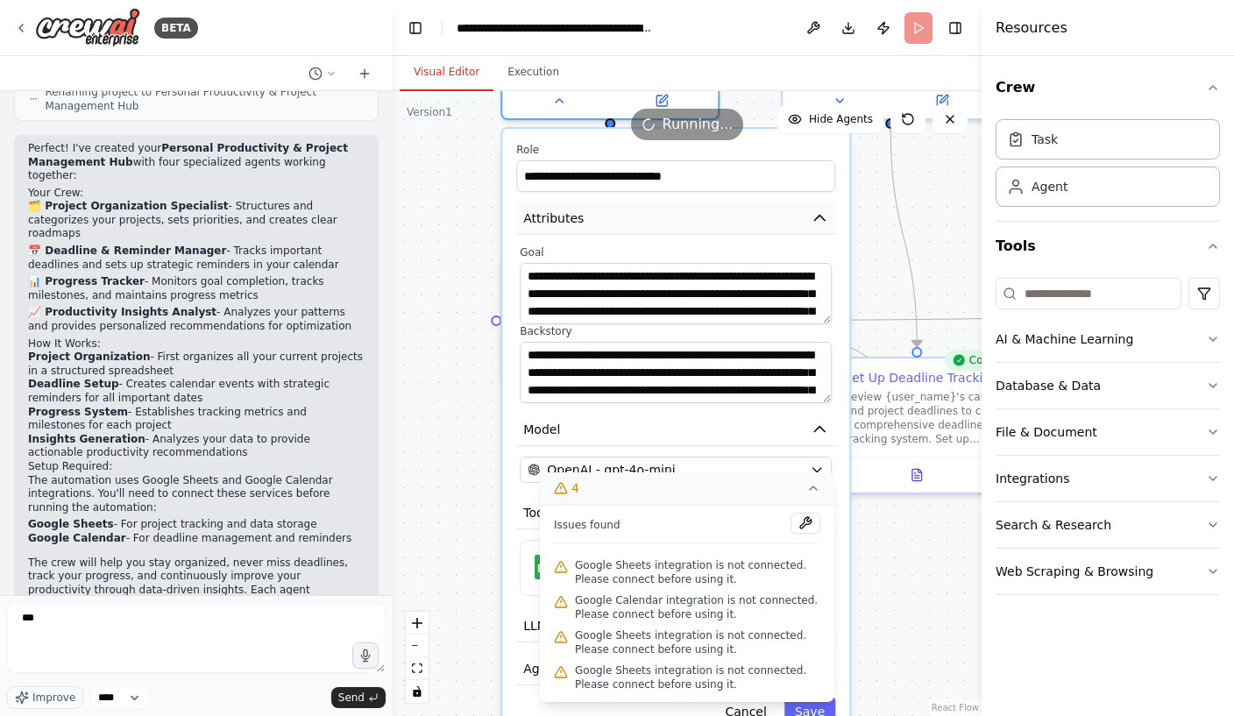
click at [830, 227] on button "Attributes" at bounding box center [675, 218] width 319 height 32
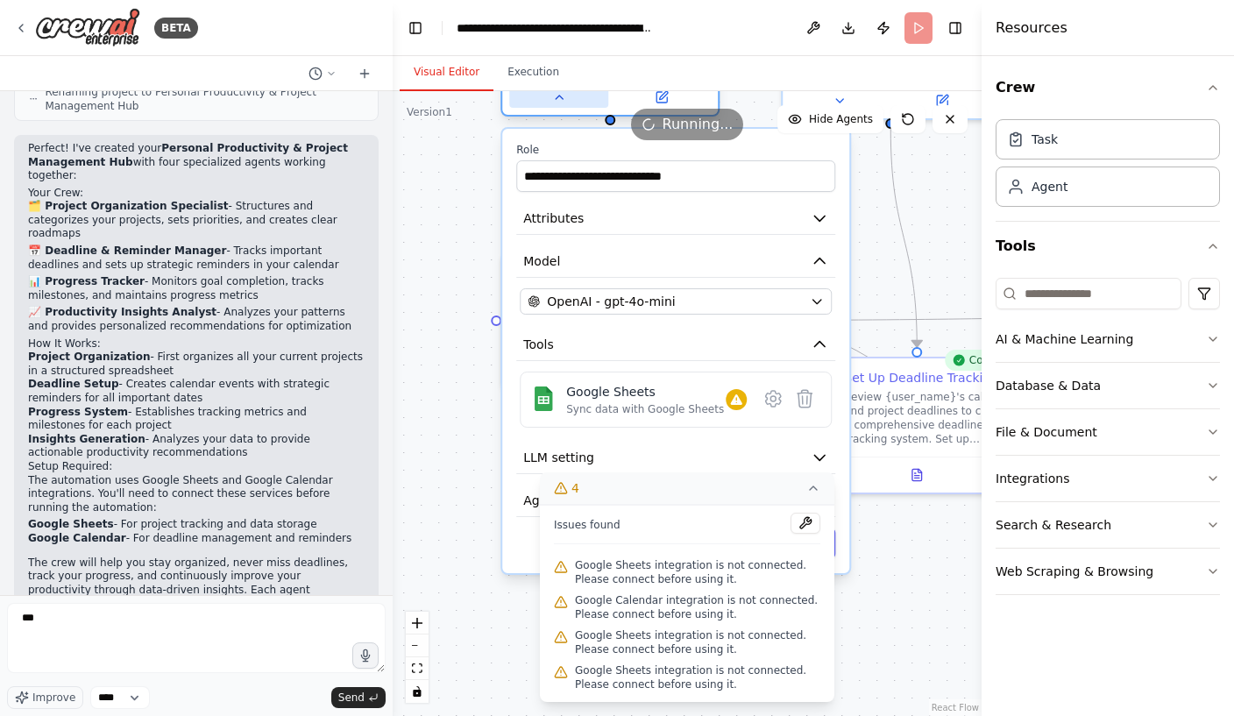
click at [564, 97] on icon at bounding box center [559, 97] width 14 height 14
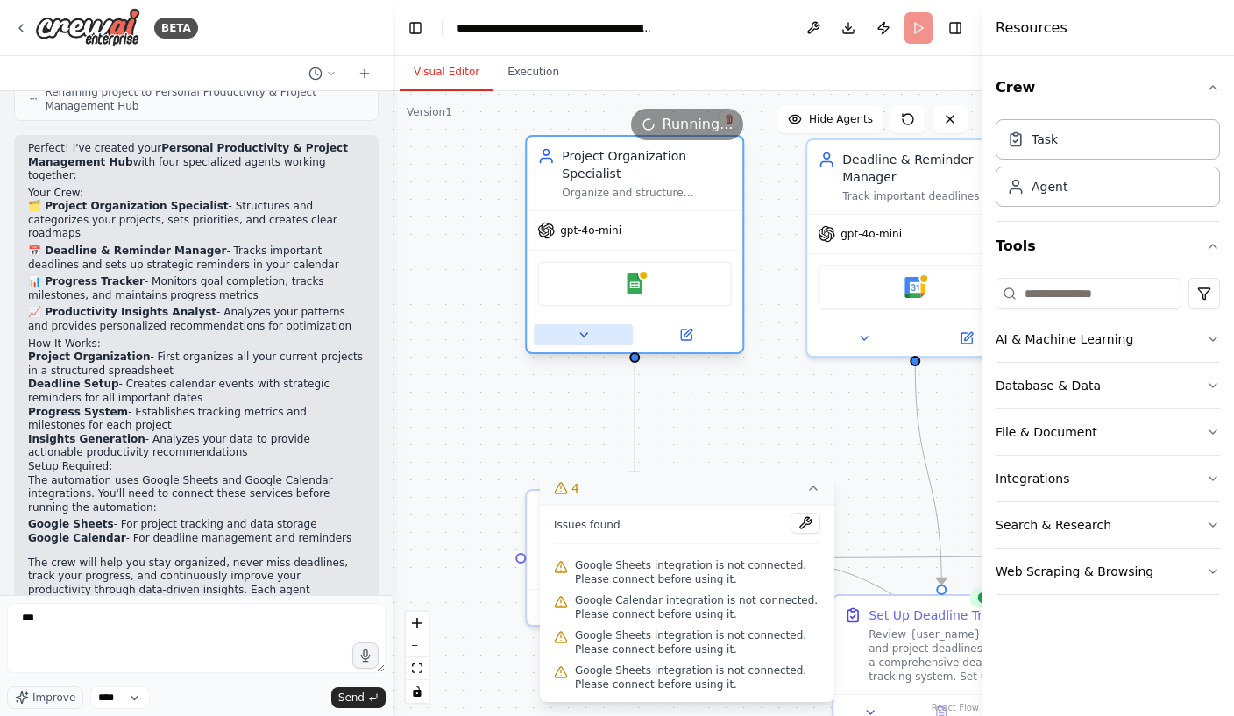
click at [610, 328] on button at bounding box center [583, 334] width 99 height 21
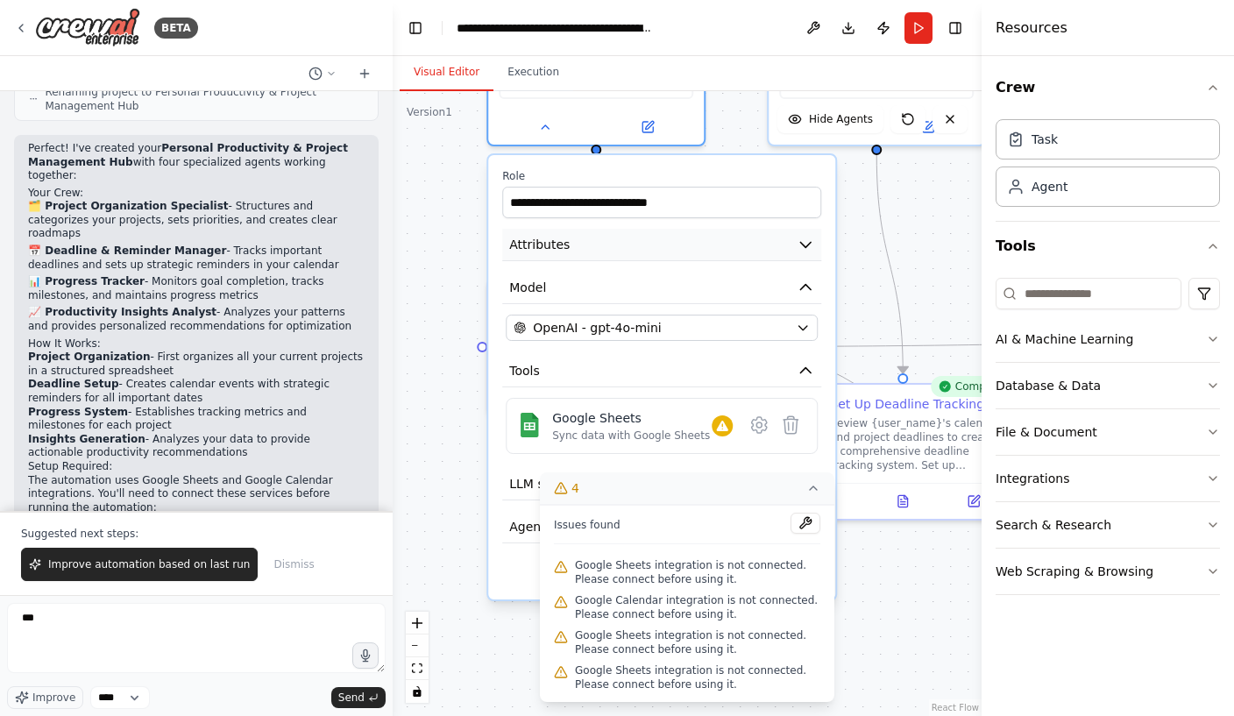
click at [805, 248] on icon "button" at bounding box center [805, 245] width 11 height 5
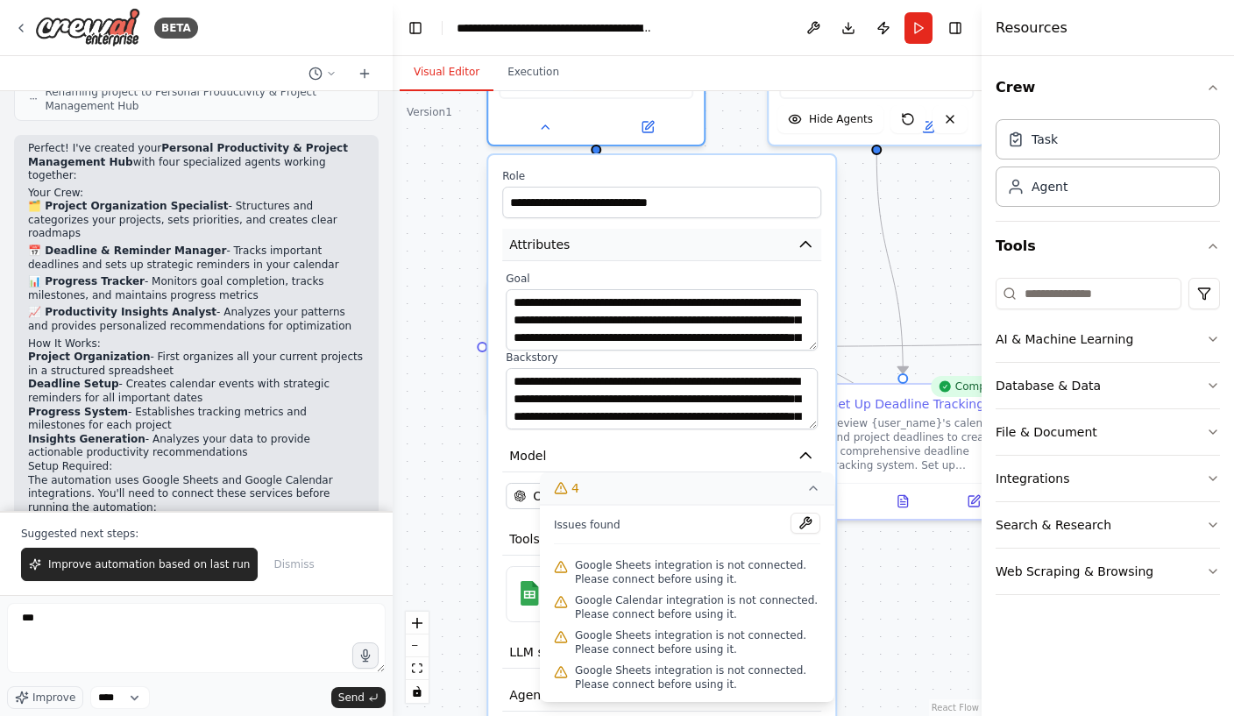
scroll to position [22, 0]
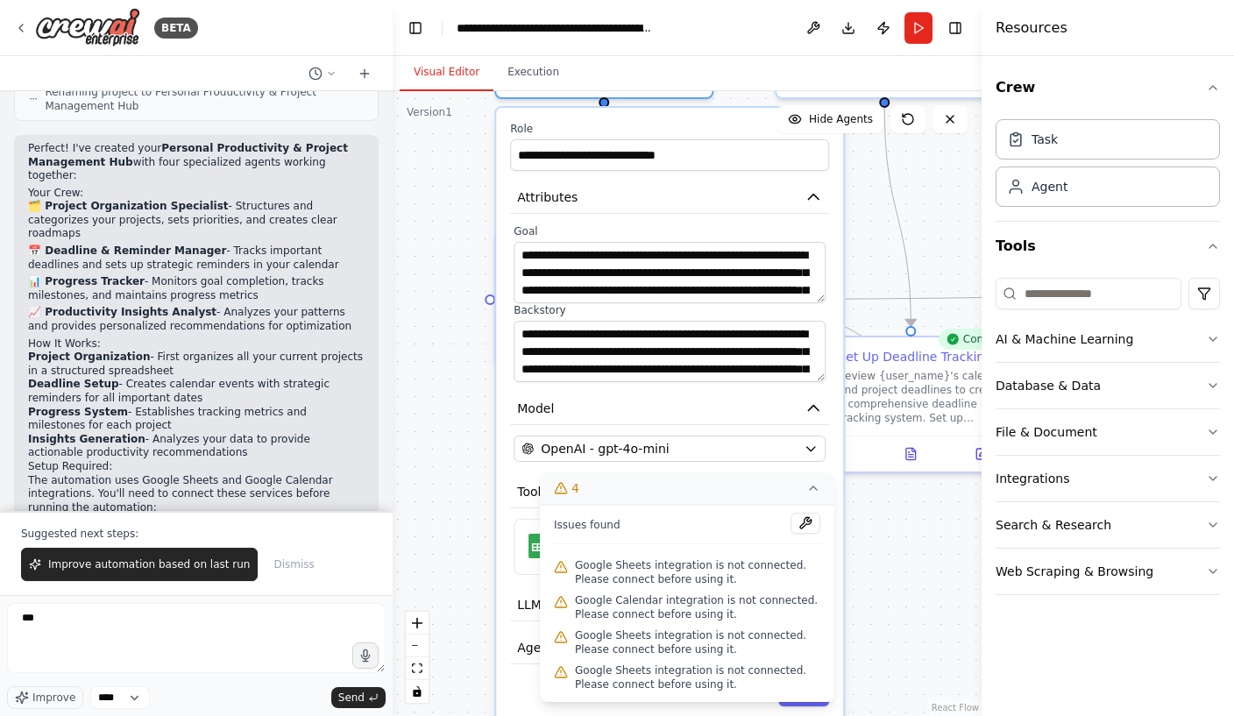
click at [748, 493] on button "4" at bounding box center [687, 488] width 294 height 32
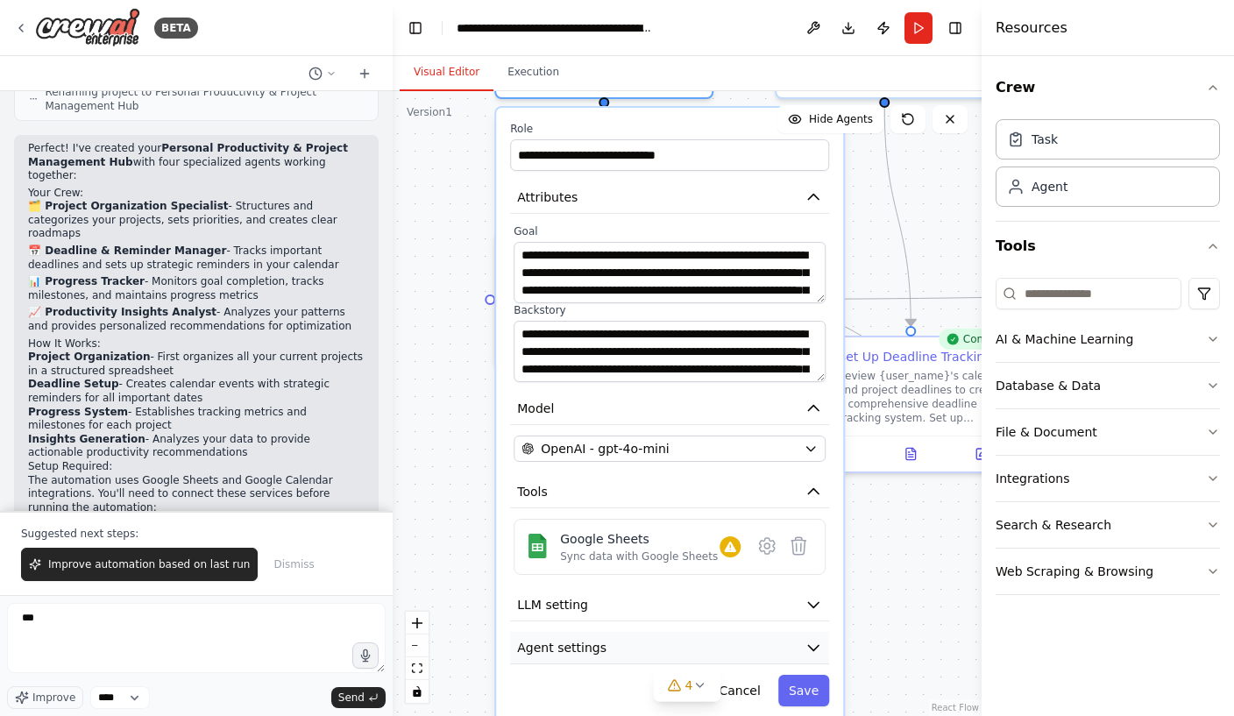
click at [817, 646] on icon "button" at bounding box center [813, 648] width 11 height 5
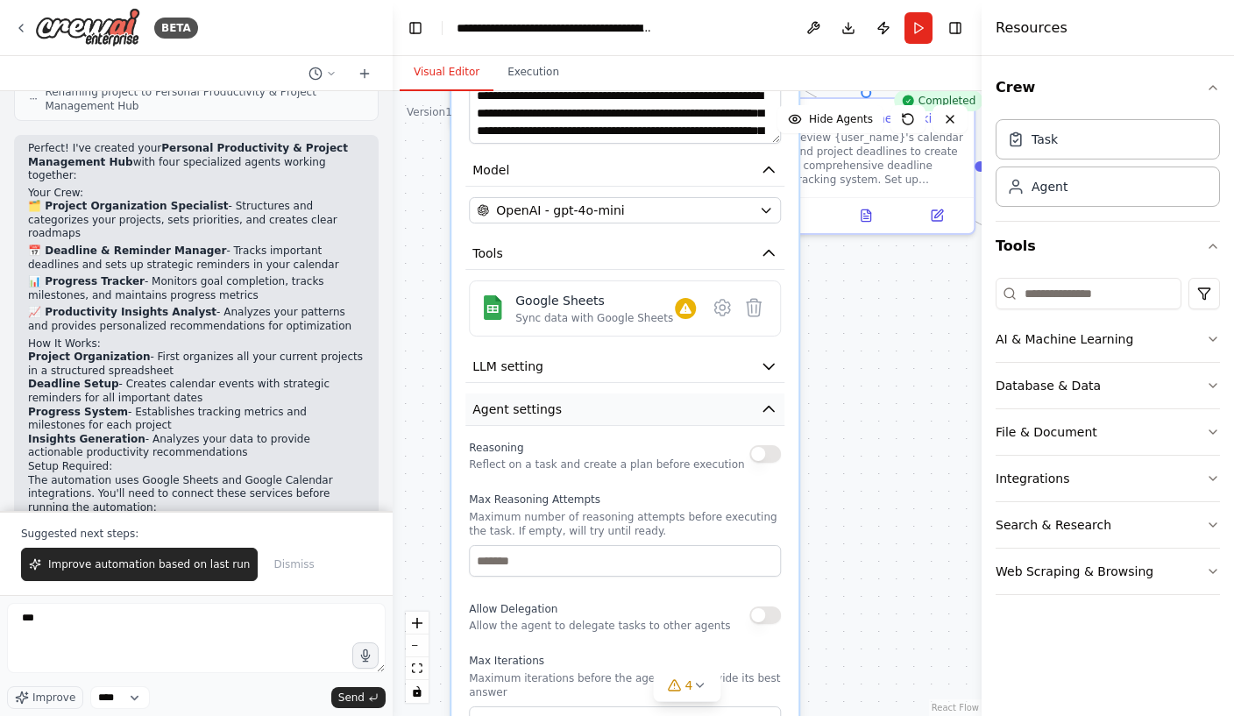
click at [777, 401] on icon "button" at bounding box center [769, 410] width 18 height 18
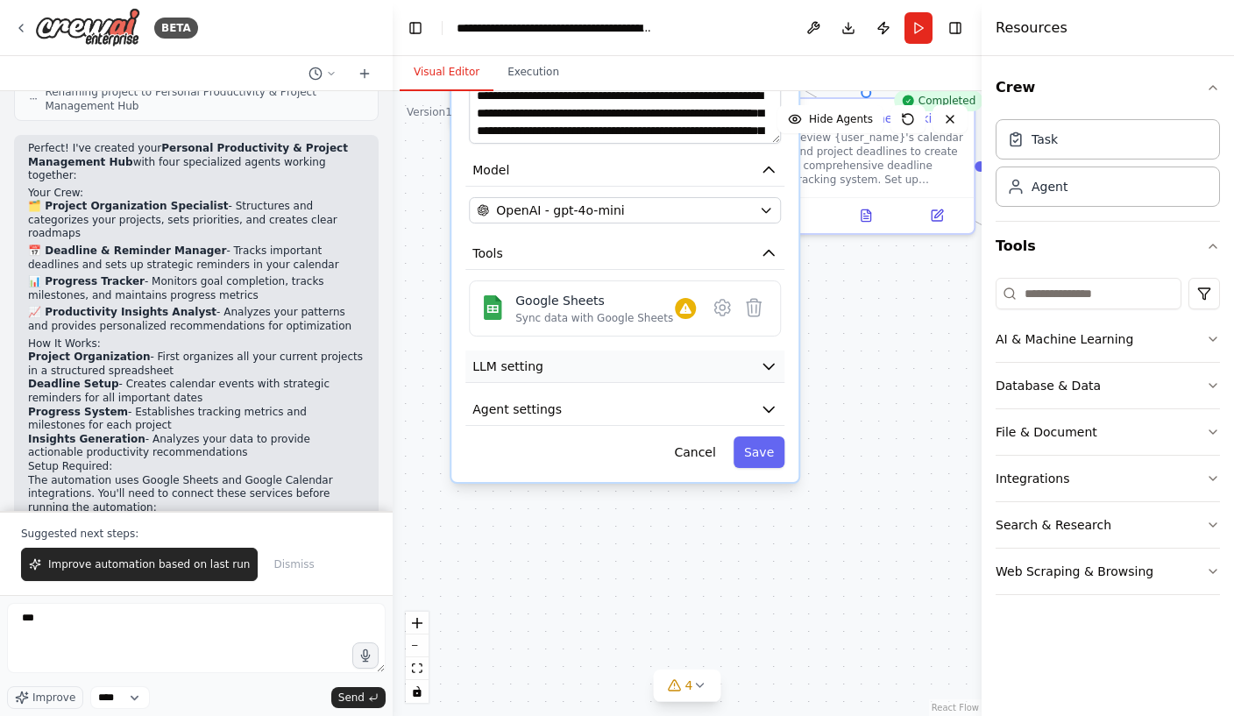
click at [784, 351] on button "LLM setting" at bounding box center [624, 367] width 319 height 32
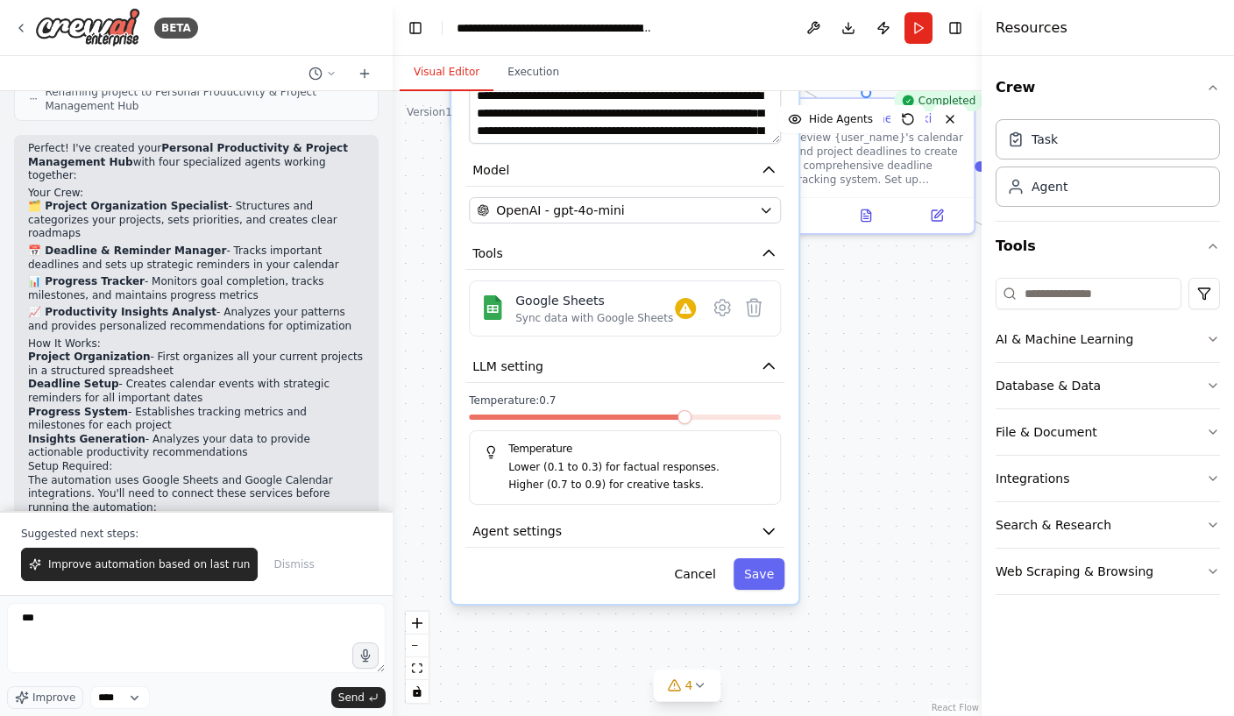
click at [798, 348] on div "**********" at bounding box center [624, 236] width 347 height 734
click at [710, 558] on button "Cancel" at bounding box center [694, 574] width 62 height 32
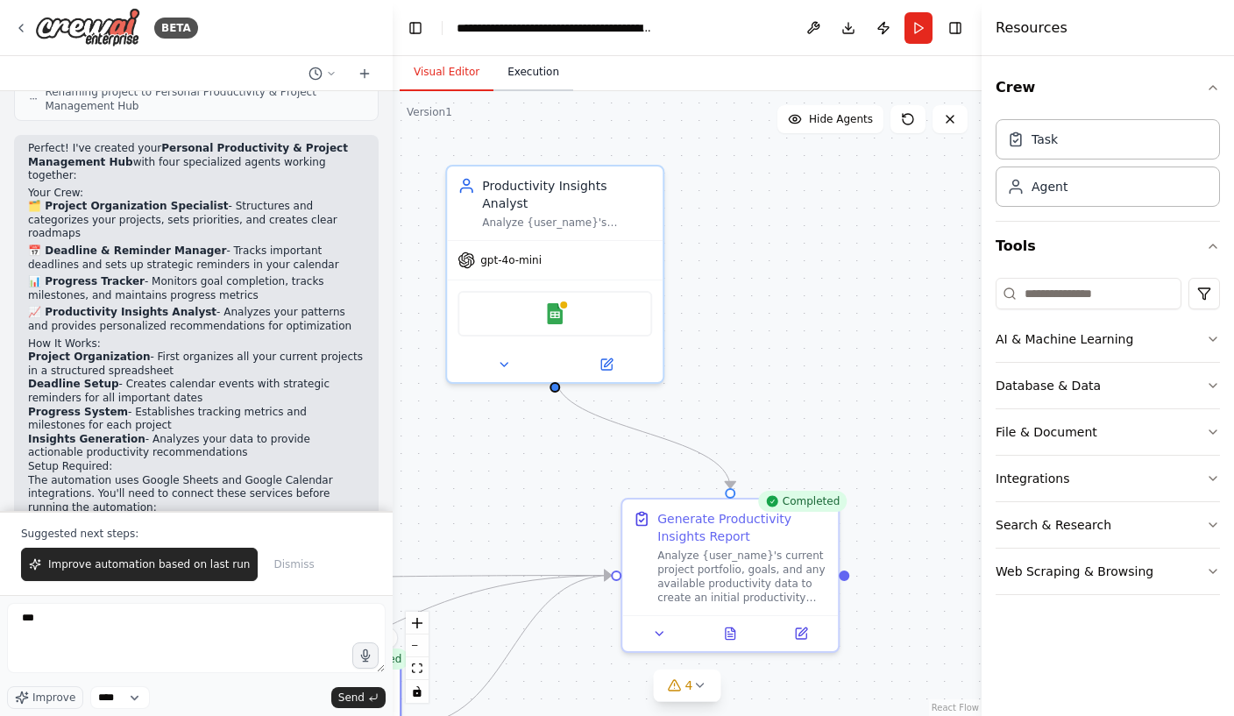
click at [550, 54] on button "Execution" at bounding box center [533, 72] width 80 height 37
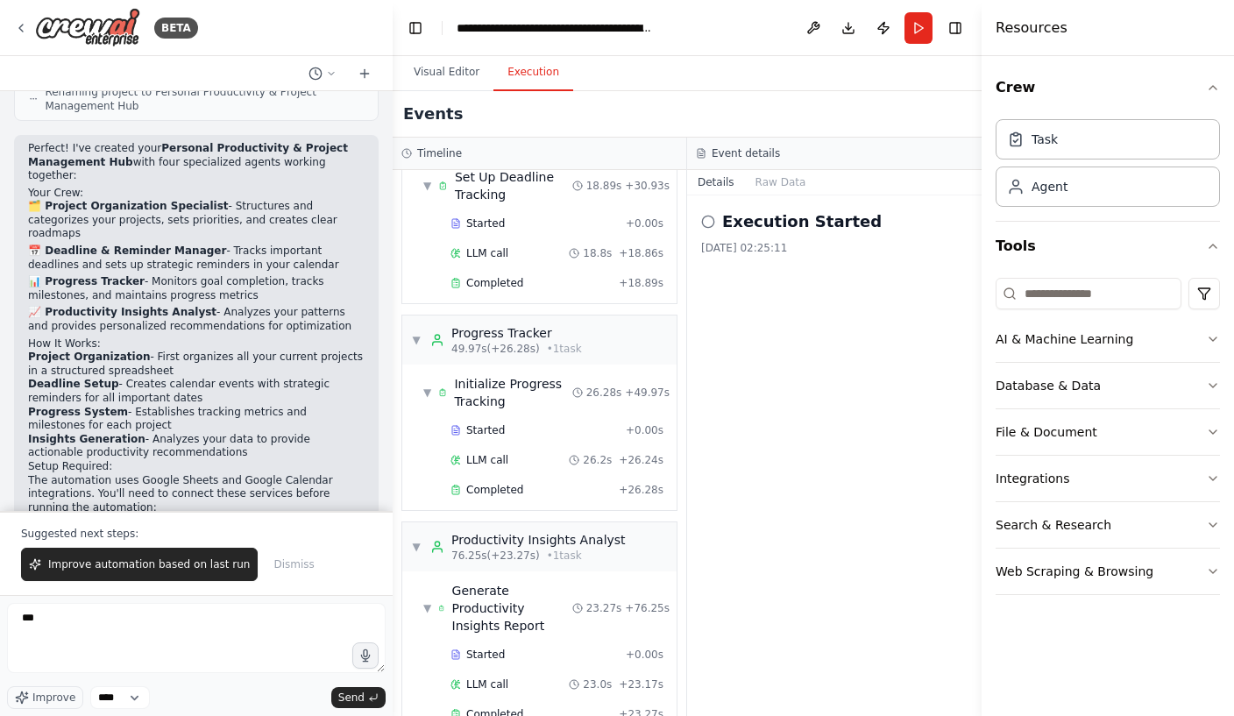
scroll to position [277, 0]
click at [458, 583] on div "Generate Productivity Insights Report" at bounding box center [512, 609] width 120 height 53
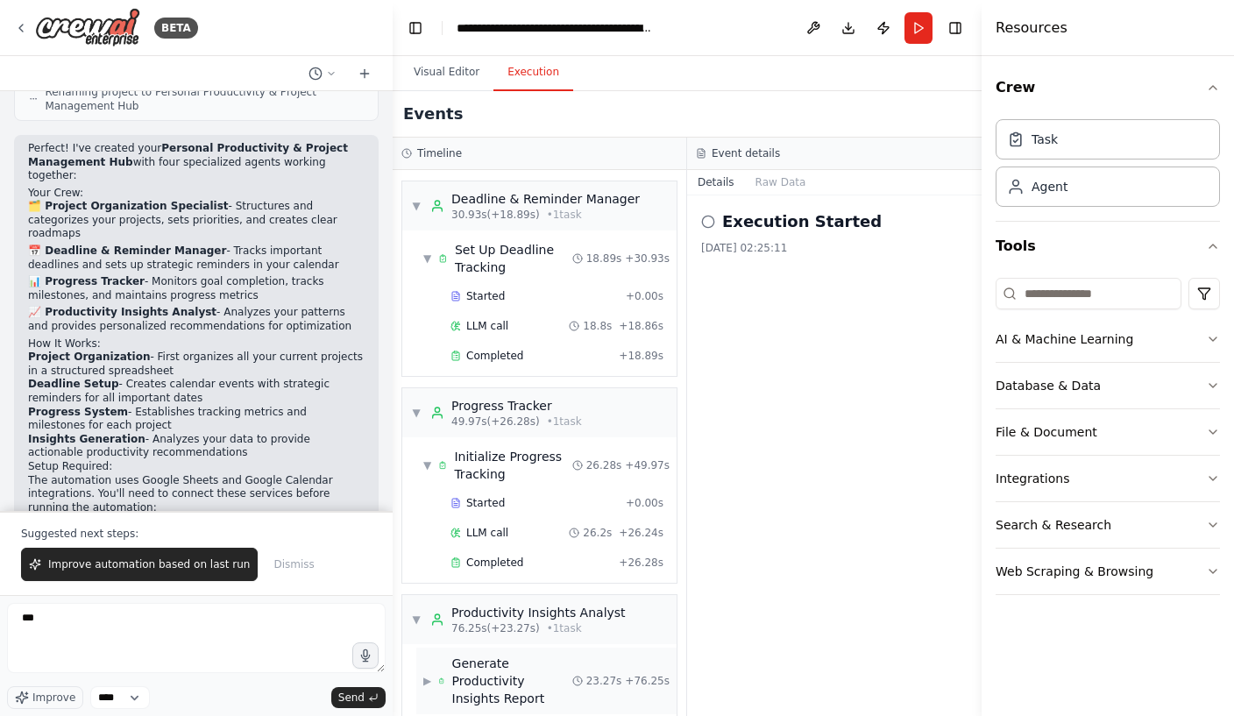
click at [448, 655] on div "Generate Productivity Insights Report" at bounding box center [504, 681] width 133 height 53
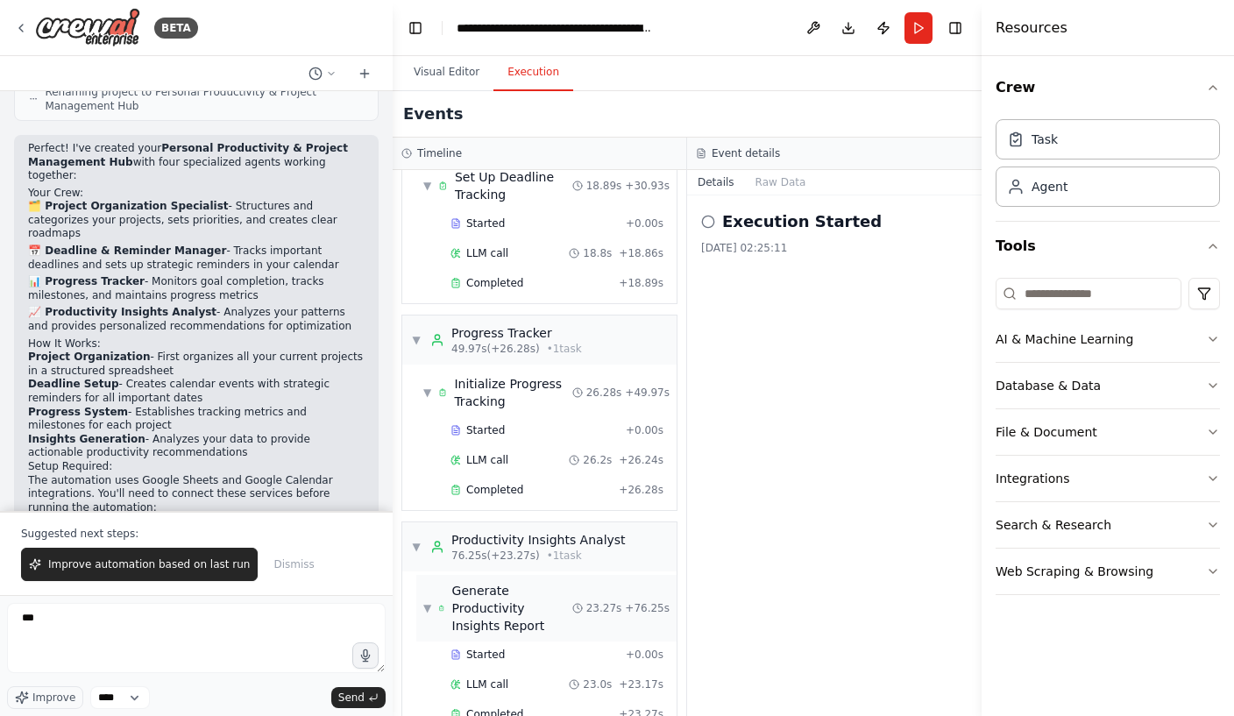
scroll to position [277, 0]
click at [472, 708] on span "Completed" at bounding box center [494, 715] width 57 height 14
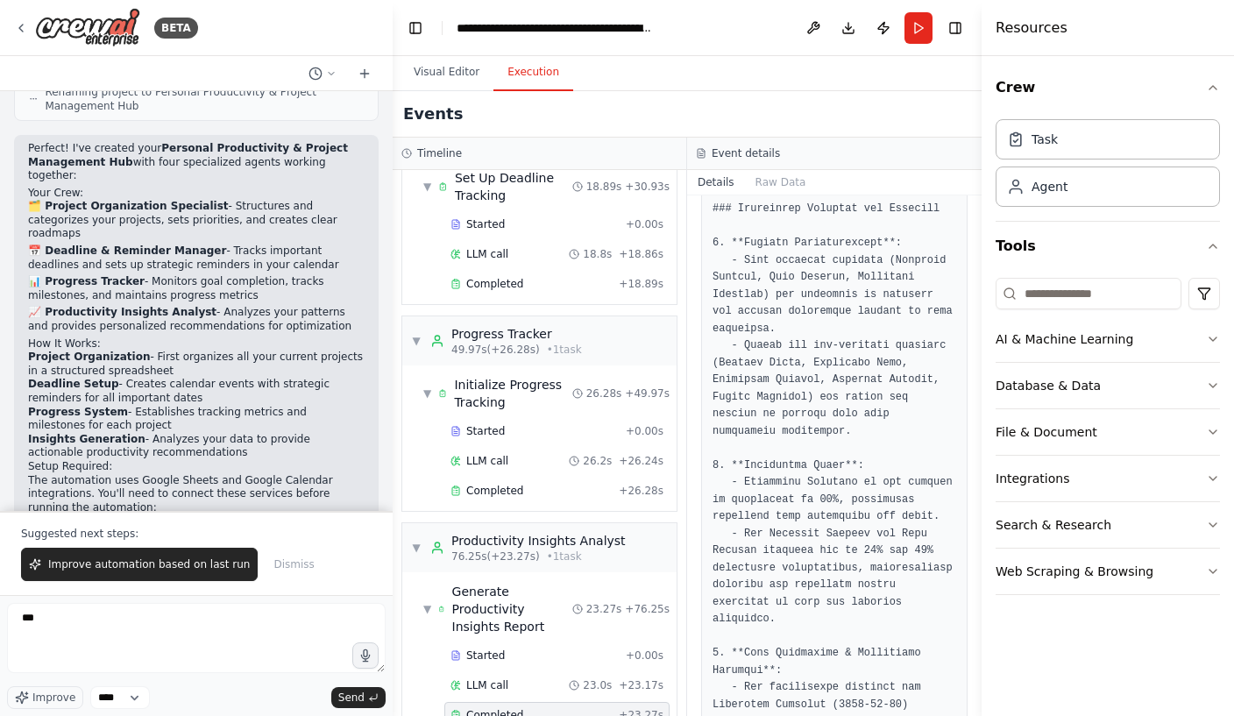
scroll to position [1473, 0]
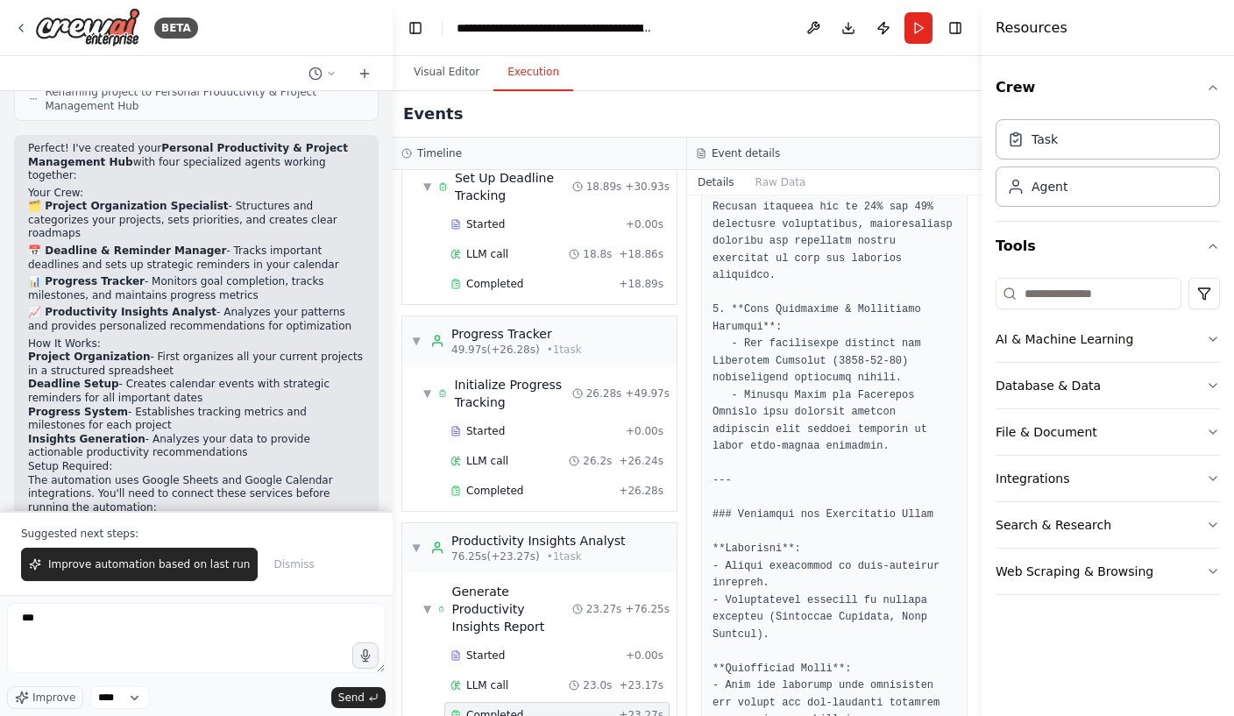
click at [969, 472] on div "Completed 17/09/2025, 02:26:51 Description Analyze {user_name}'s current projec…" at bounding box center [834, 455] width 294 height 521
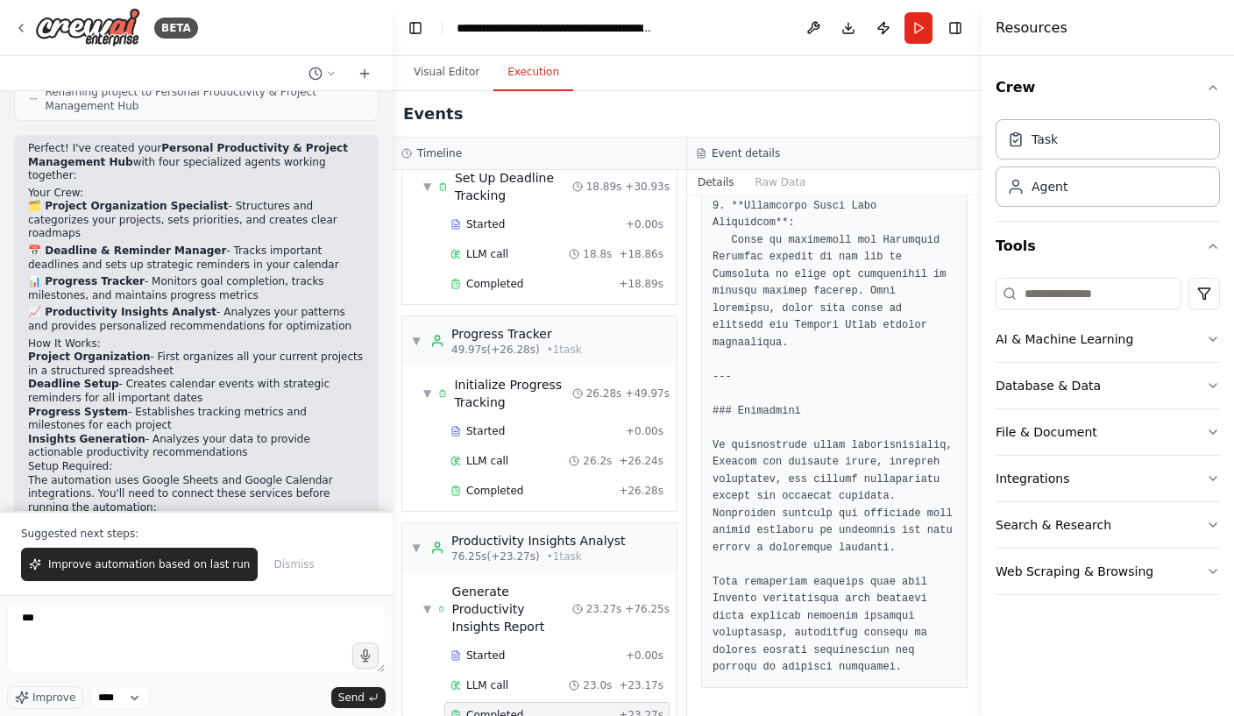
scroll to position [3302, 0]
